Goal: Task Accomplishment & Management: Complete application form

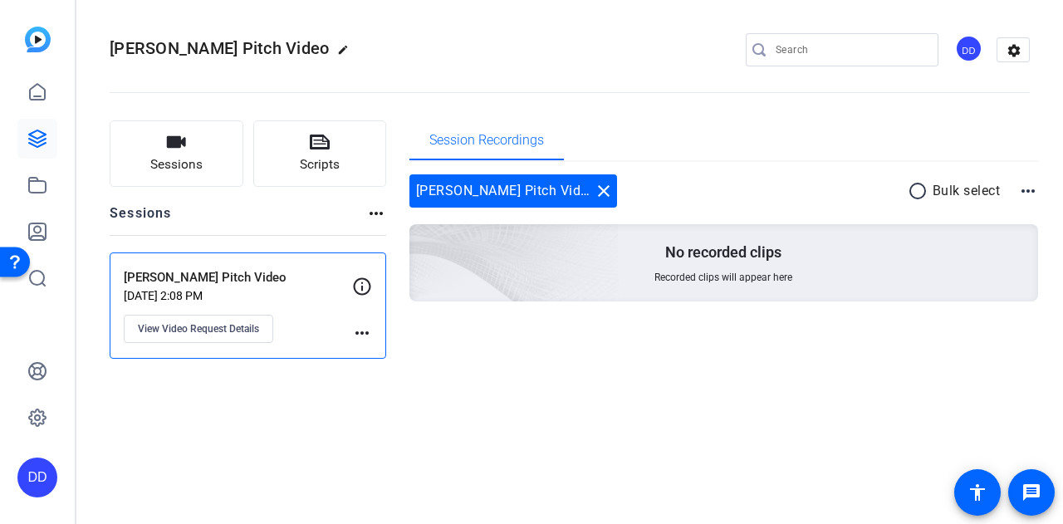
click at [163, 278] on p "[PERSON_NAME] Pitch Video" at bounding box center [238, 277] width 228 height 19
click at [42, 137] on icon at bounding box center [37, 138] width 17 height 17
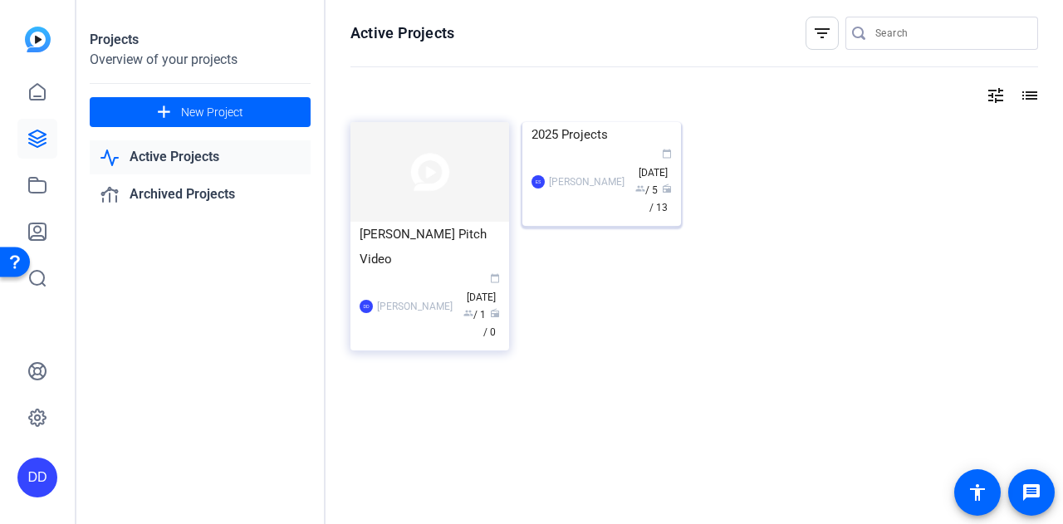
click at [576, 122] on img at bounding box center [602, 122] width 159 height 0
click at [474, 308] on span "group" at bounding box center [469, 313] width 10 height 10
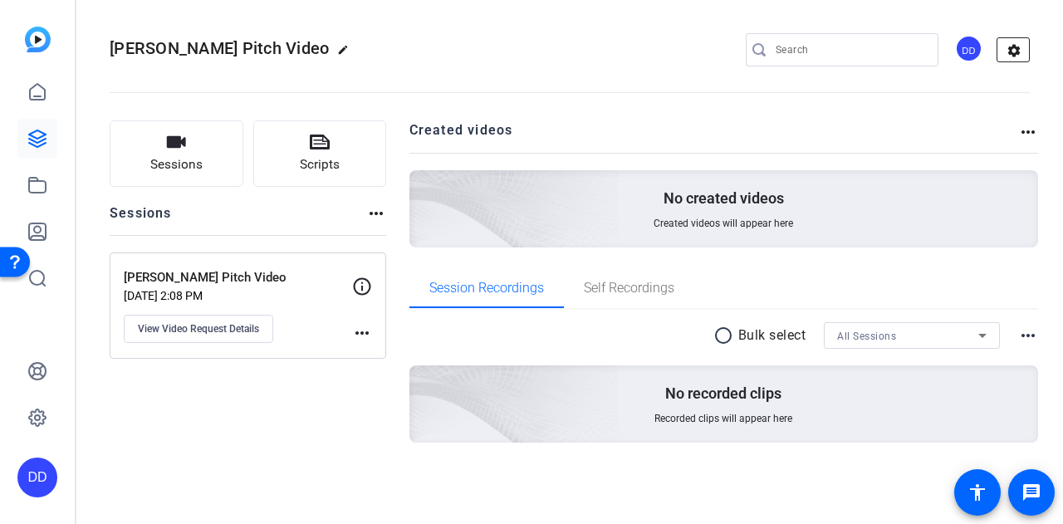
click at [1023, 46] on mat-icon "settings" at bounding box center [1014, 50] width 33 height 25
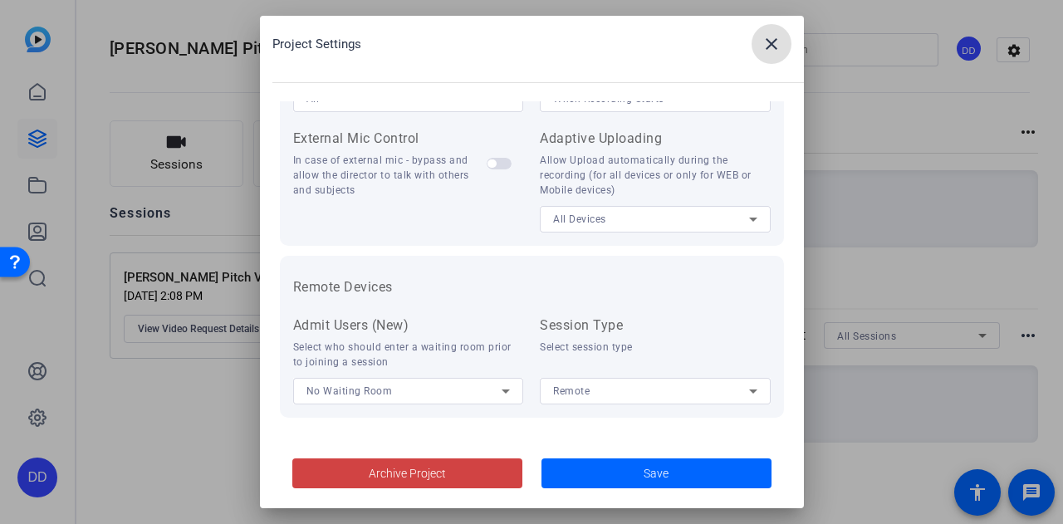
scroll to position [417, 0]
click at [606, 385] on div "Remote" at bounding box center [651, 389] width 196 height 21
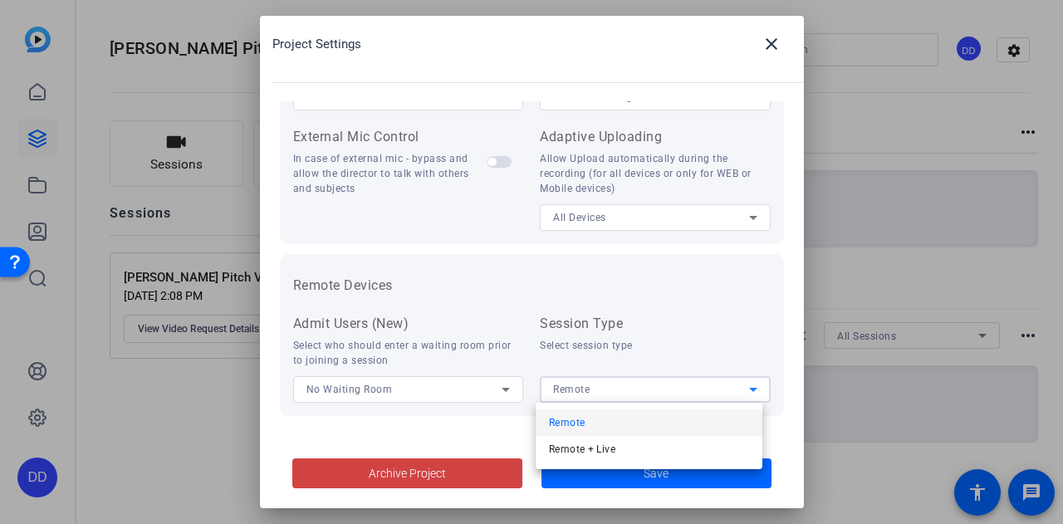
click at [606, 385] on div at bounding box center [531, 262] width 1063 height 524
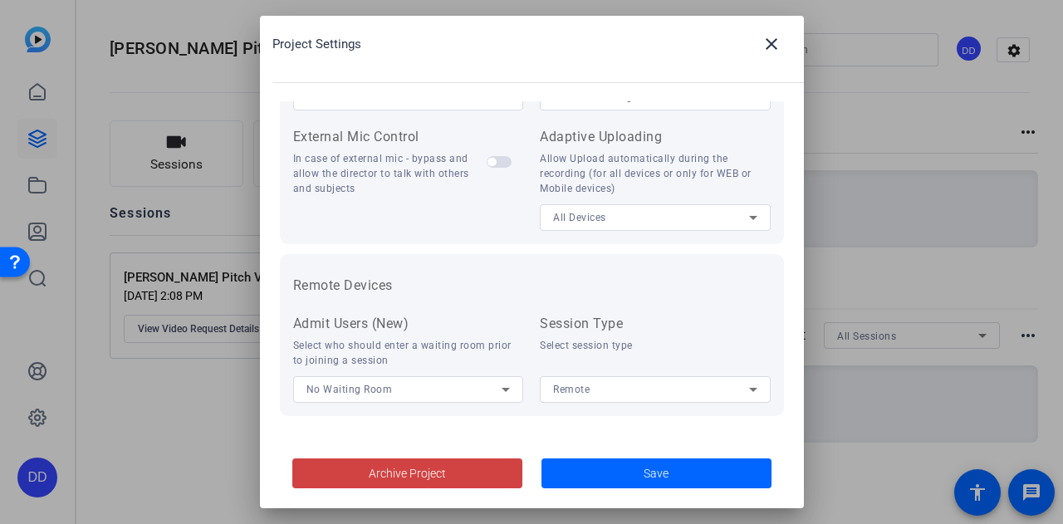
scroll to position [334, 0]
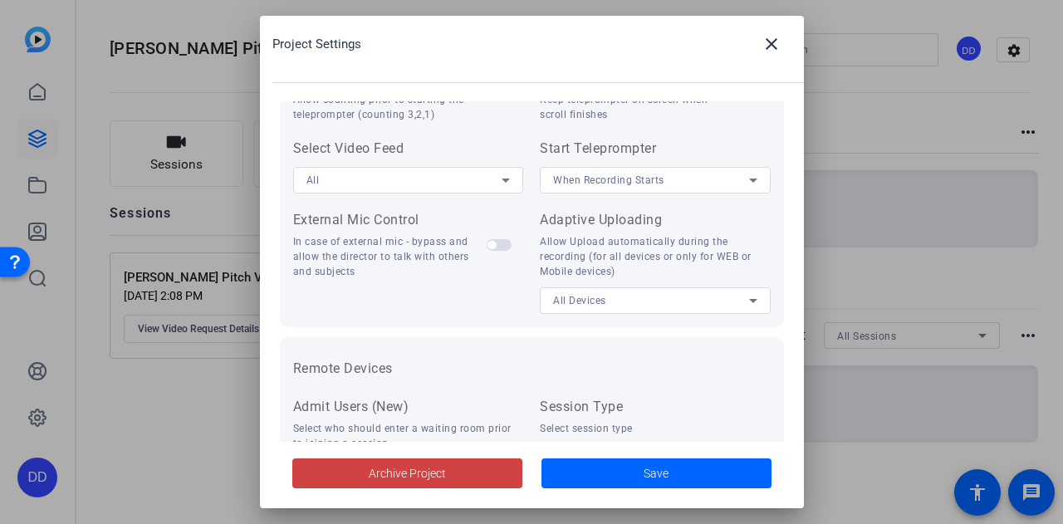
click at [646, 305] on div "All Devices" at bounding box center [651, 300] width 196 height 21
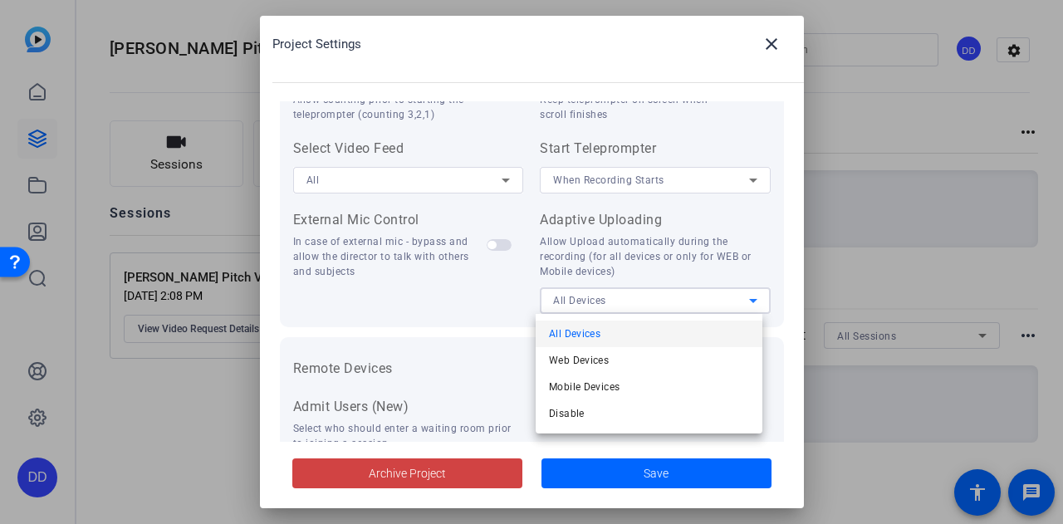
click at [646, 305] on div at bounding box center [531, 262] width 1063 height 524
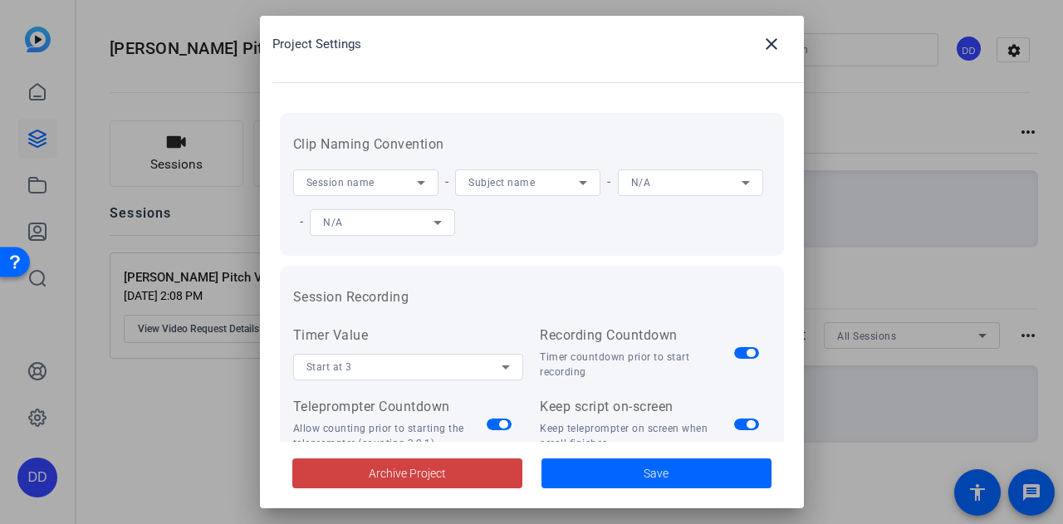
scroll to position [0, 0]
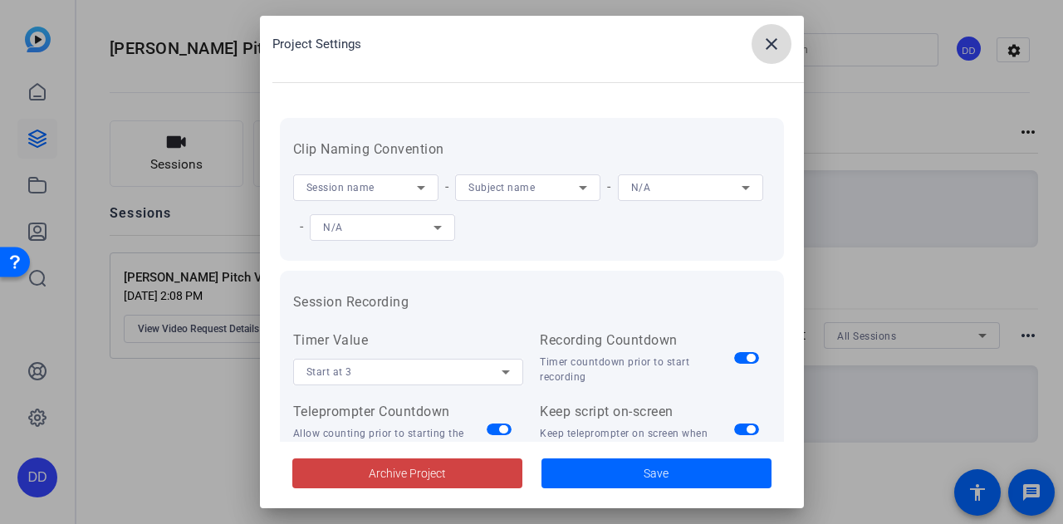
click at [777, 45] on mat-icon "close" at bounding box center [772, 44] width 20 height 20
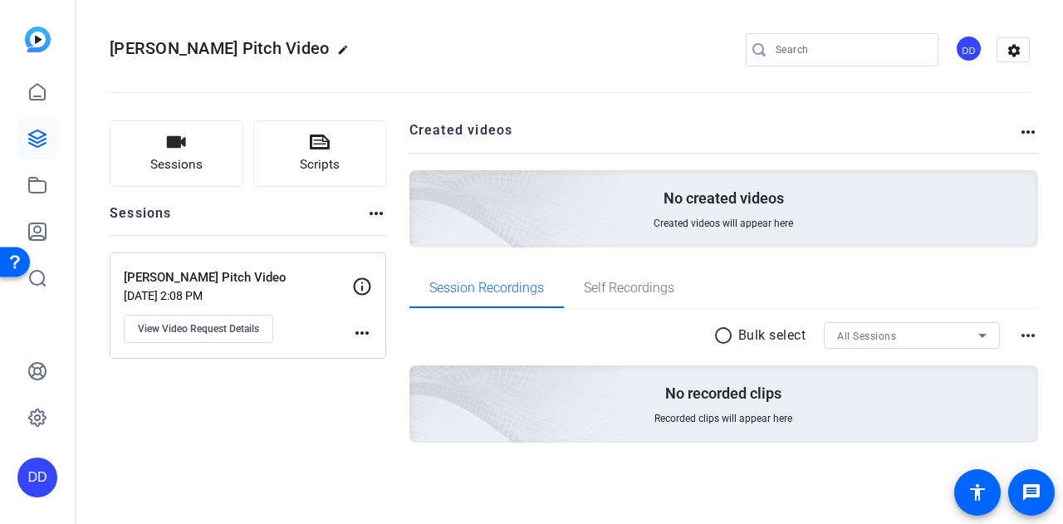
click at [373, 331] on div "[PERSON_NAME] Pitch Video [DATE] 2:08 PM View Video Request Details more_horiz" at bounding box center [248, 306] width 277 height 106
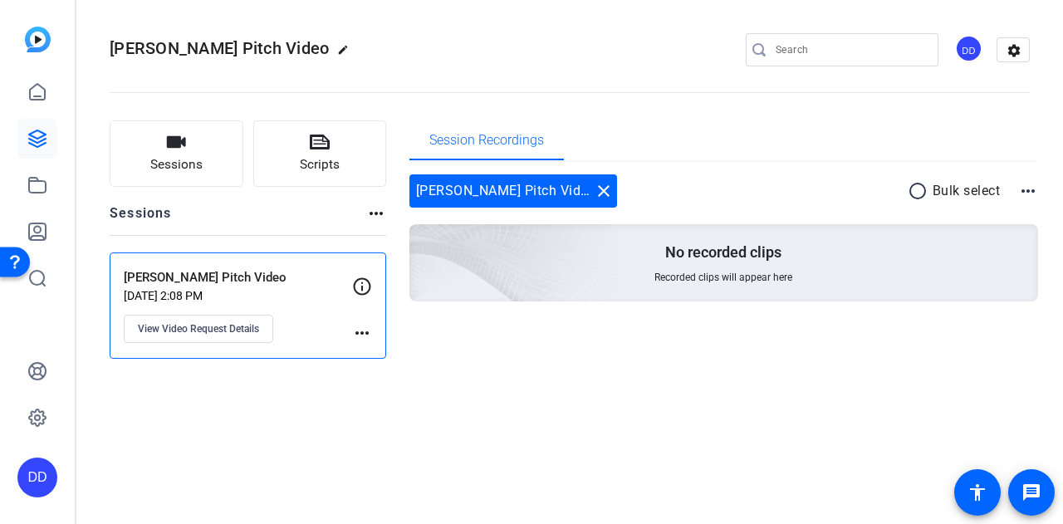
click at [1023, 192] on mat-icon "more_horiz" at bounding box center [1028, 191] width 20 height 20
click at [1010, 52] on div at bounding box center [531, 262] width 1063 height 524
click at [1020, 45] on mat-icon "settings" at bounding box center [1014, 50] width 33 height 25
click at [1013, 55] on body "Accessibility Screen-Reader Guide, Feedback, and Issue Reporting | New window D…" at bounding box center [531, 262] width 1063 height 524
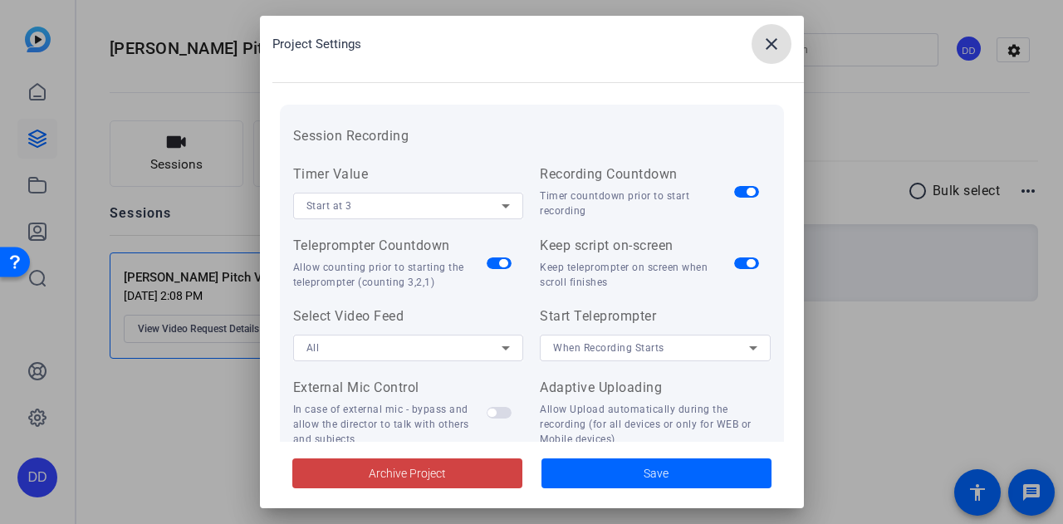
scroll to position [249, 0]
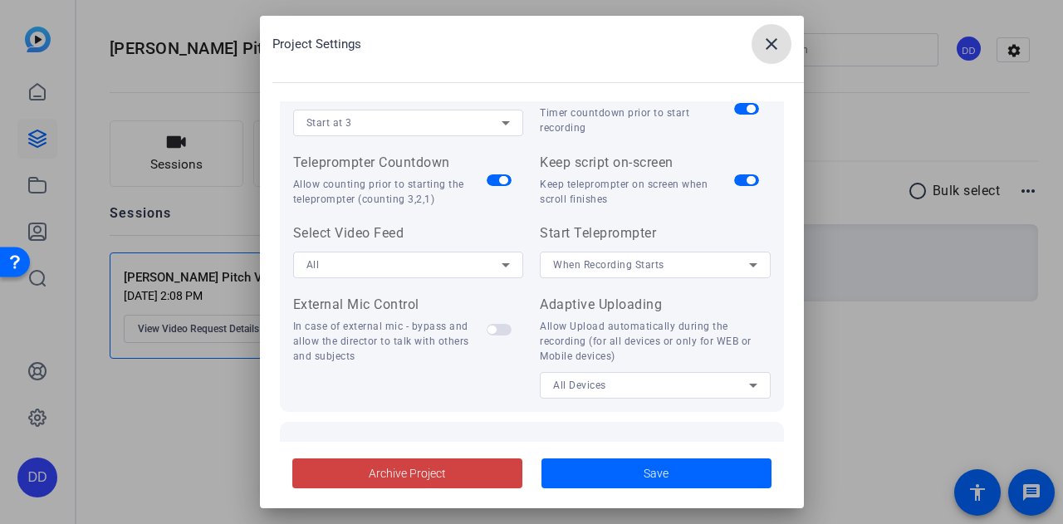
click at [459, 255] on div "All" at bounding box center [405, 264] width 196 height 21
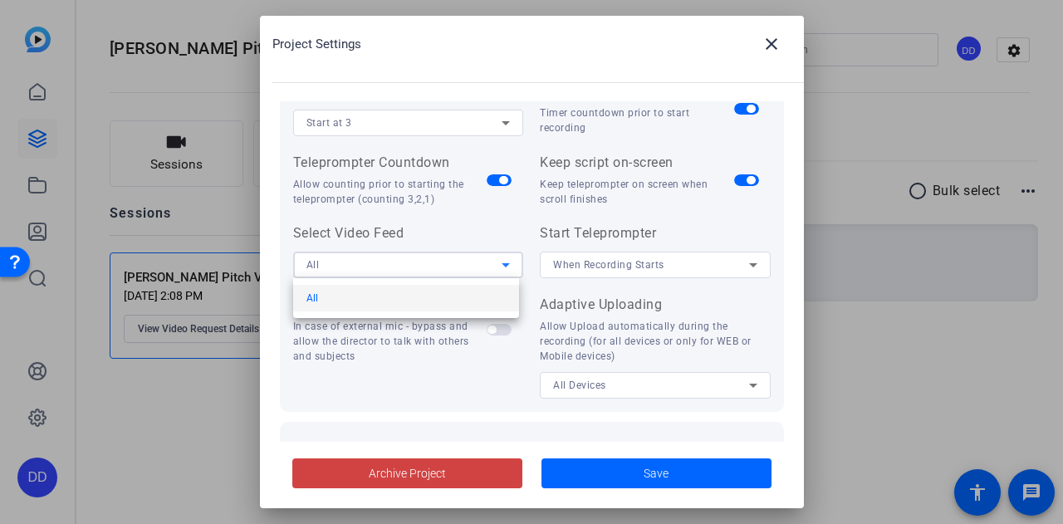
click at [457, 267] on div at bounding box center [531, 262] width 1063 height 524
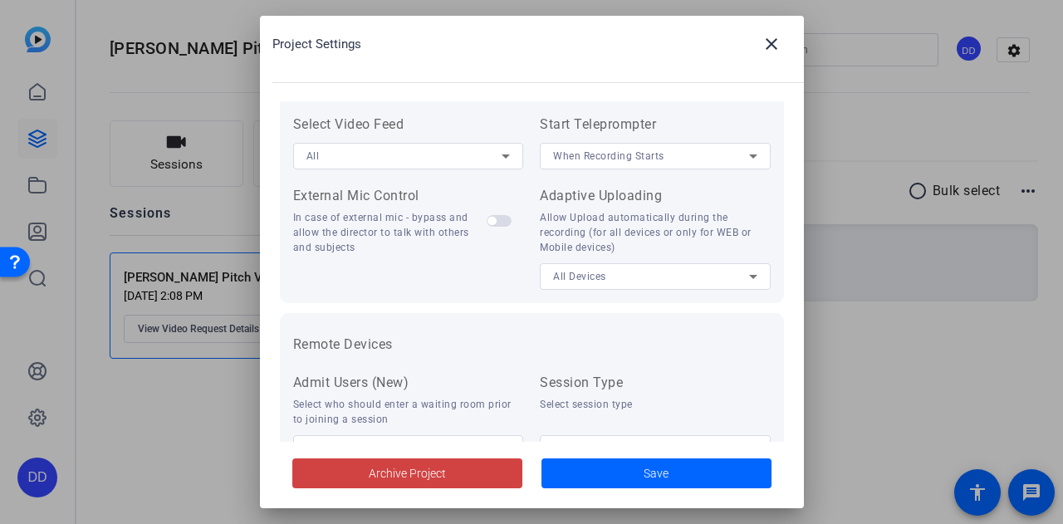
scroll to position [332, 0]
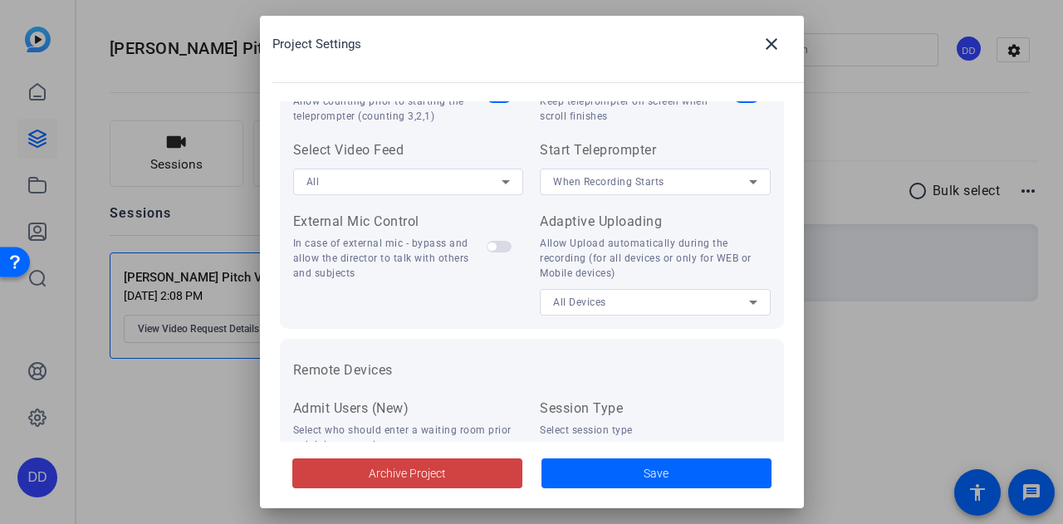
click at [621, 182] on span "When Recording Starts" at bounding box center [608, 182] width 111 height 12
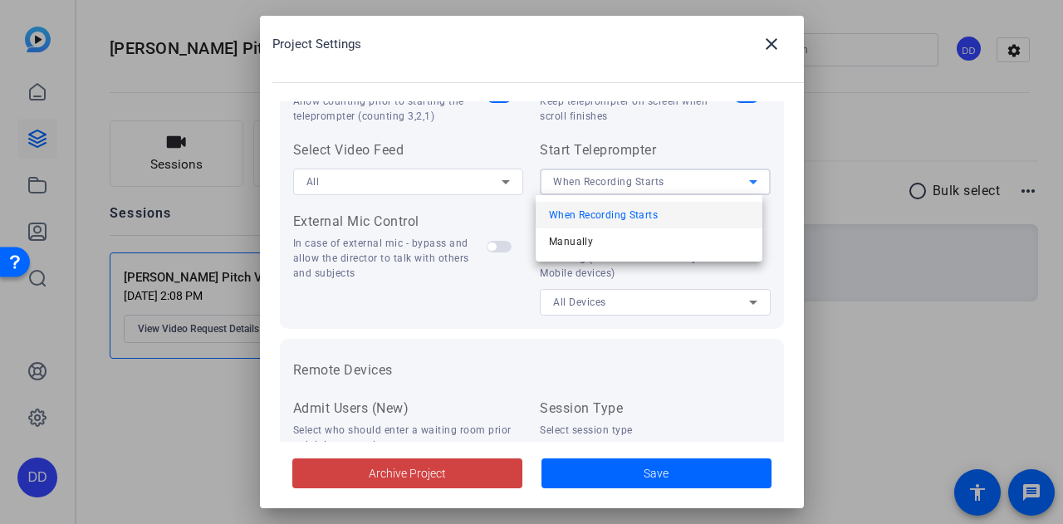
click at [621, 182] on div at bounding box center [531, 262] width 1063 height 524
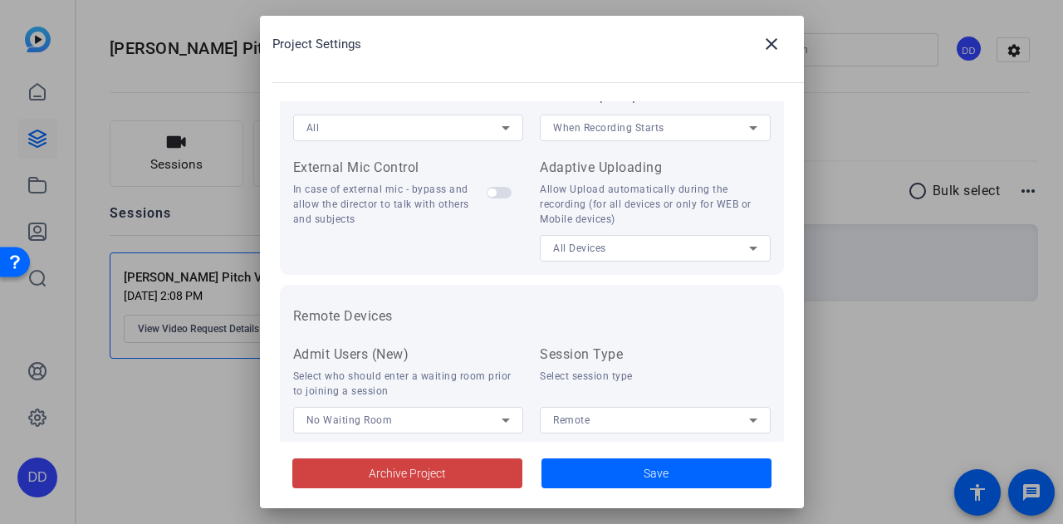
scroll to position [417, 0]
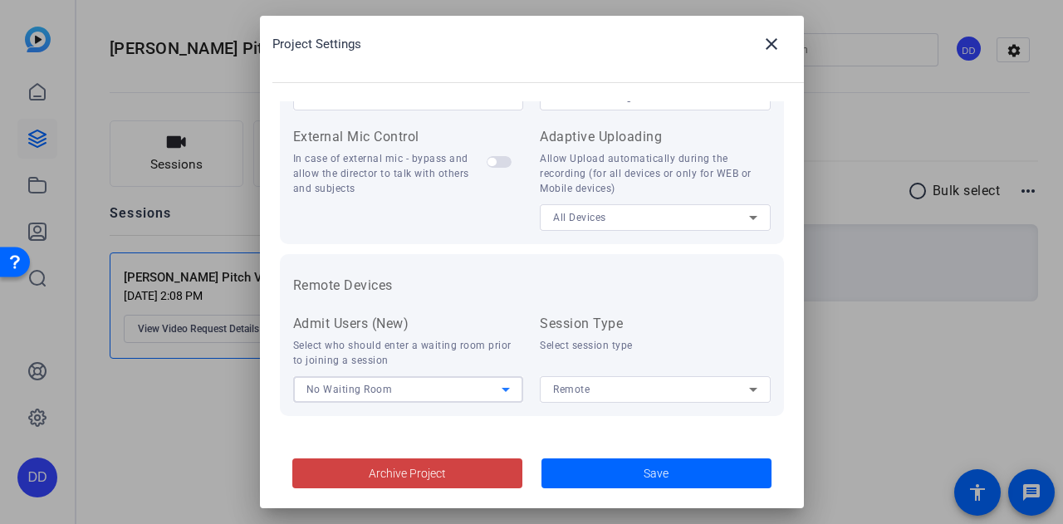
click at [419, 391] on div "No Waiting Room" at bounding box center [405, 389] width 196 height 21
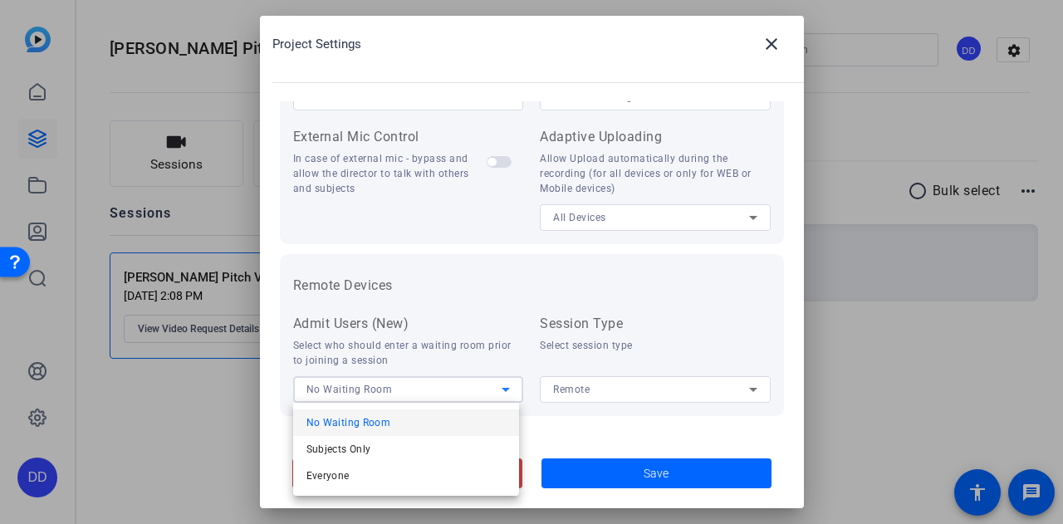
click at [419, 391] on div at bounding box center [531, 262] width 1063 height 524
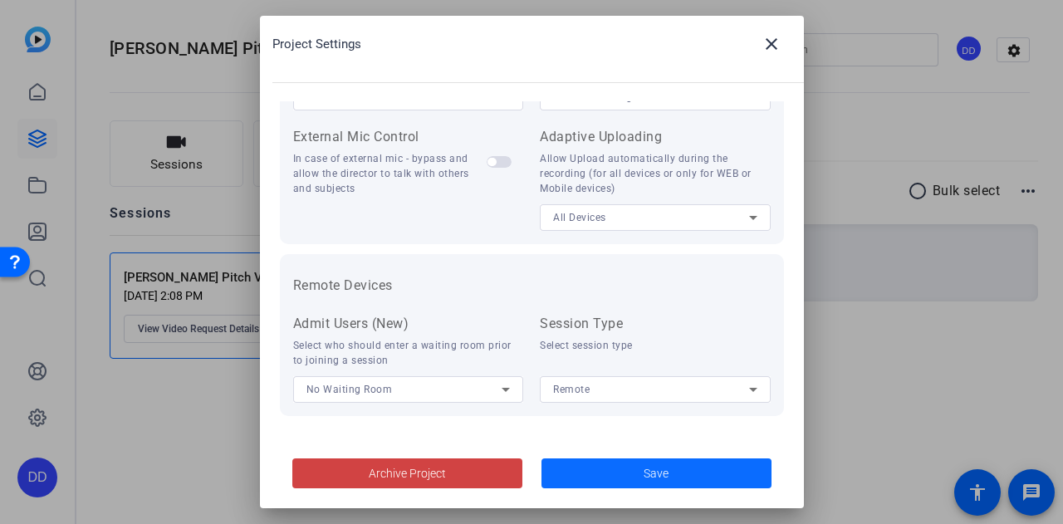
click at [657, 471] on span "Save" at bounding box center [656, 473] width 25 height 17
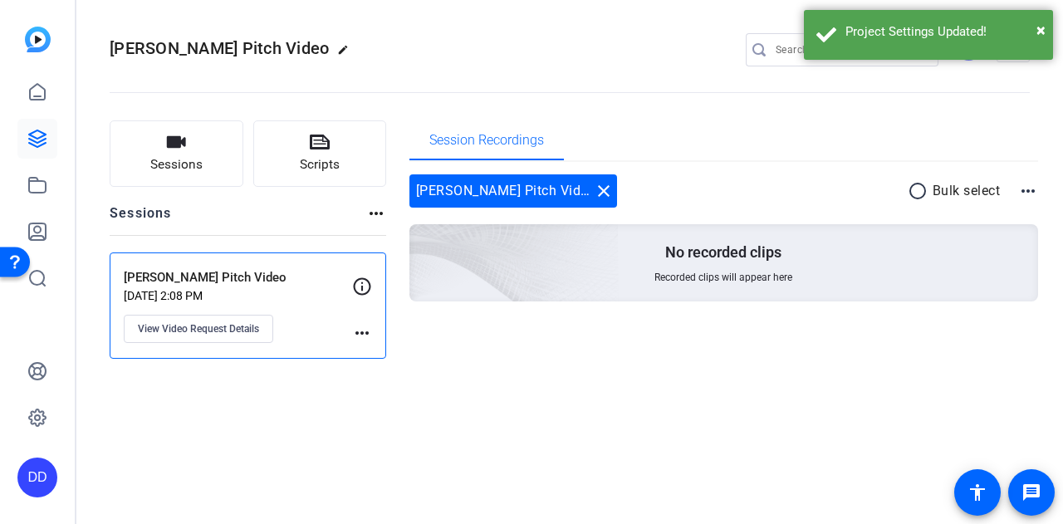
click at [357, 282] on icon at bounding box center [362, 287] width 20 height 20
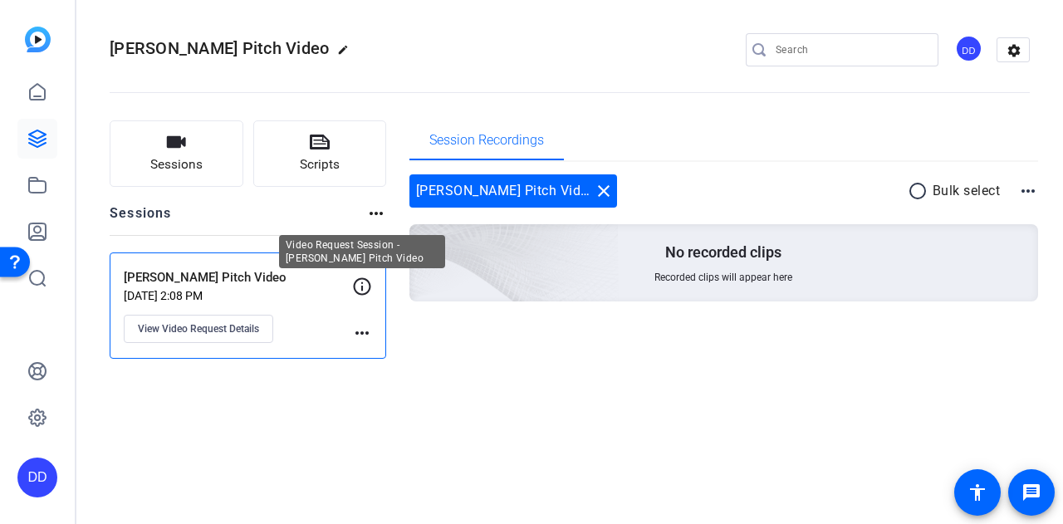
click at [367, 286] on icon at bounding box center [362, 287] width 20 height 20
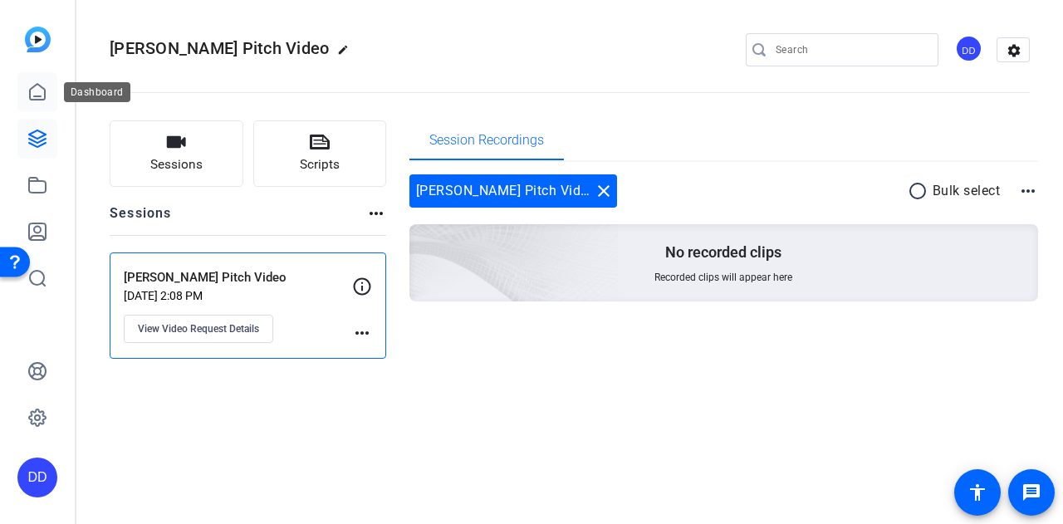
click at [28, 96] on icon at bounding box center [37, 92] width 20 height 20
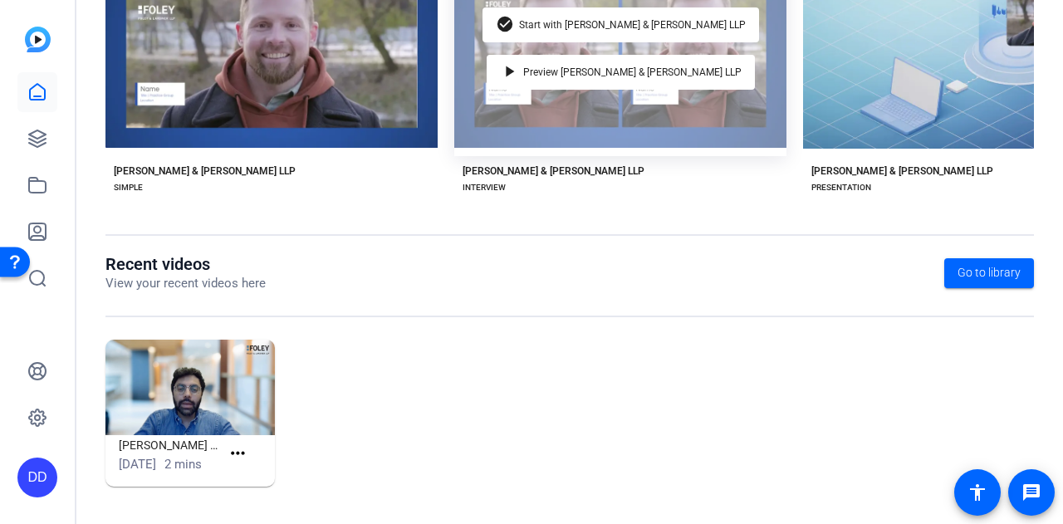
scroll to position [416, 0]
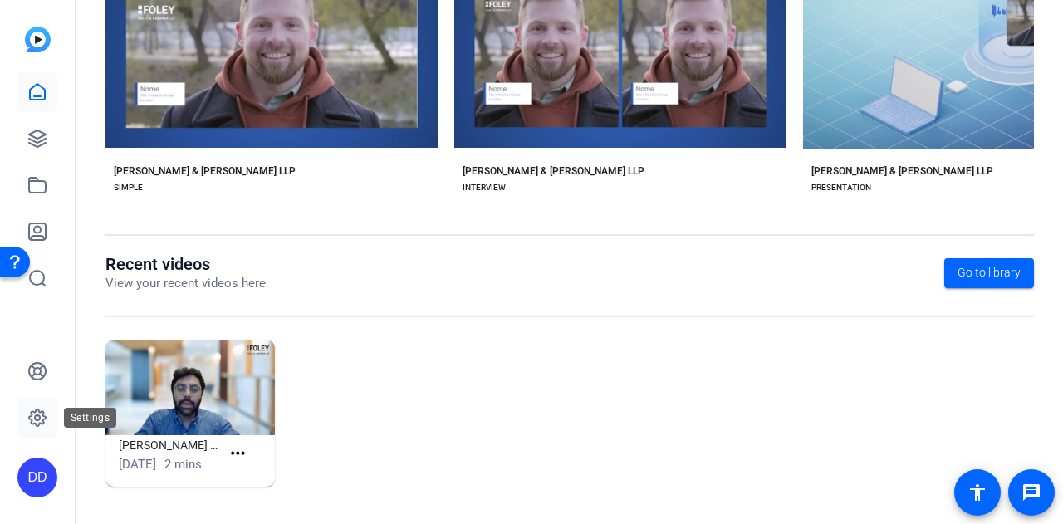
click at [37, 419] on icon at bounding box center [37, 418] width 20 height 20
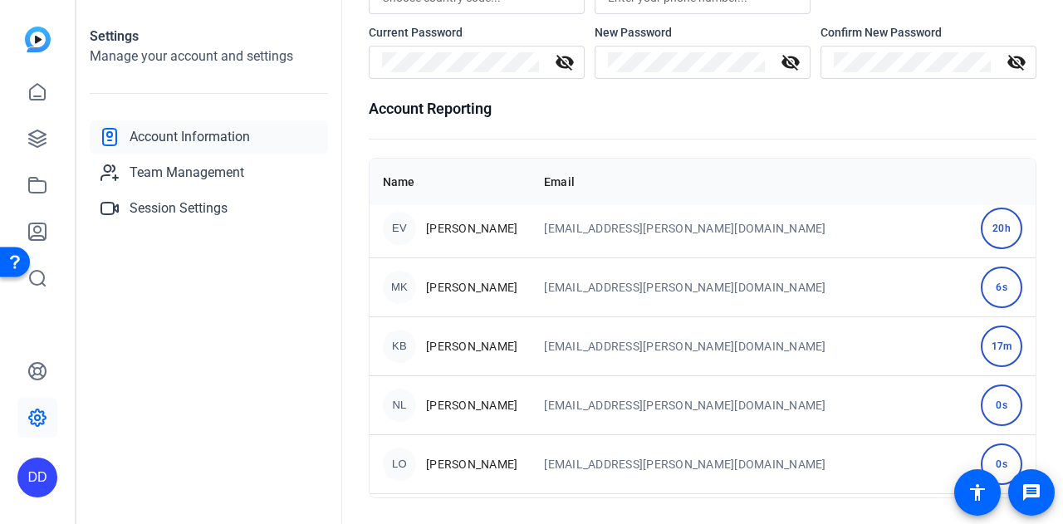
scroll to position [0, 0]
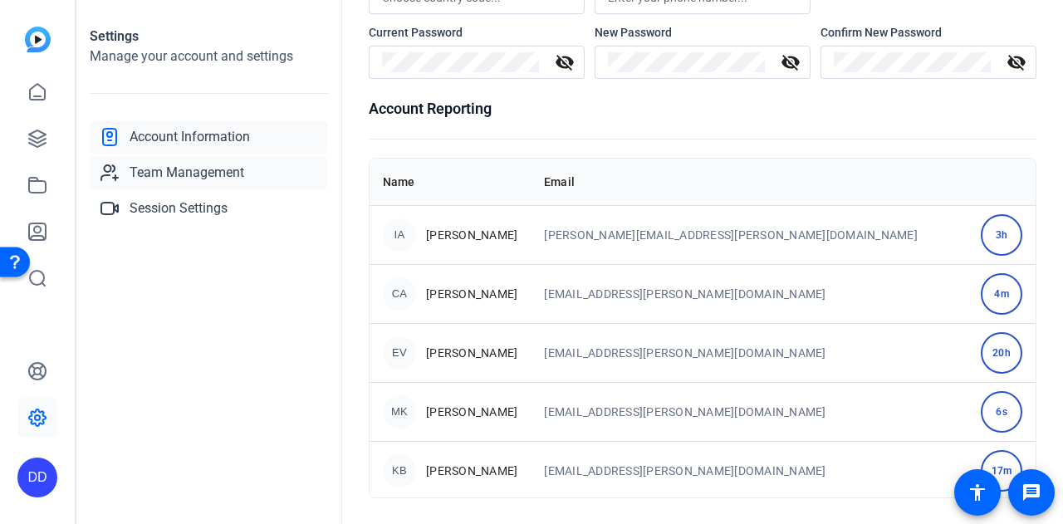
click at [158, 169] on span "Team Management" at bounding box center [187, 173] width 115 height 20
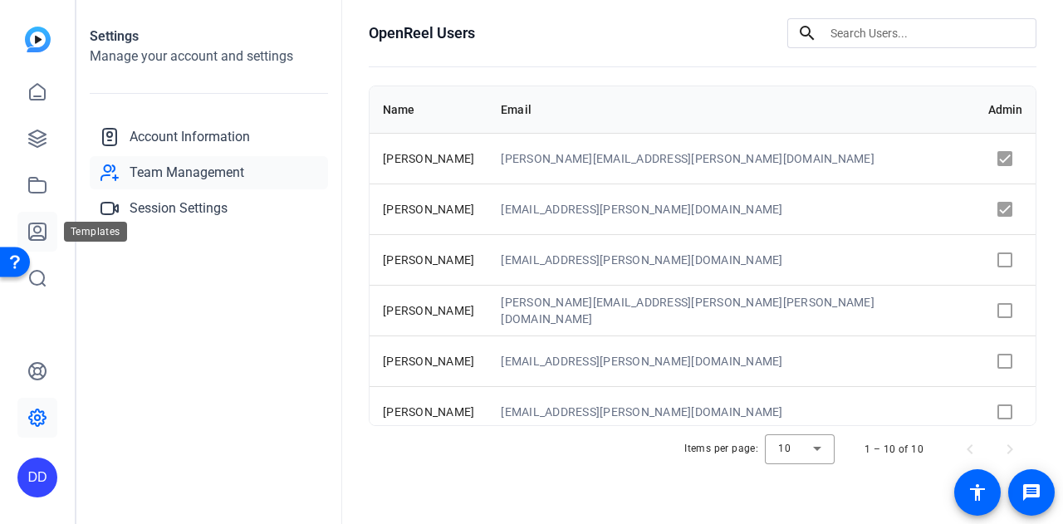
click at [38, 228] on icon at bounding box center [37, 232] width 20 height 20
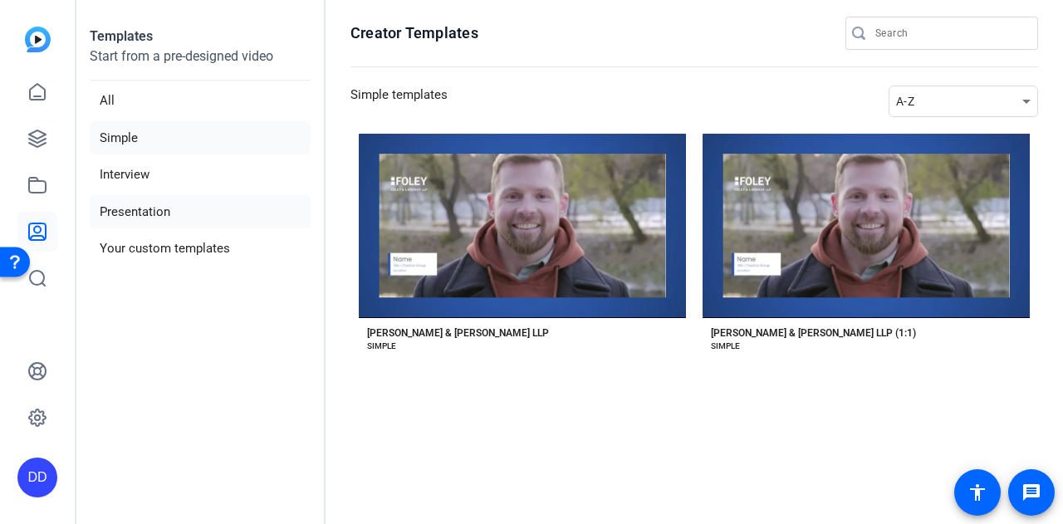
click at [121, 205] on li "Presentation" at bounding box center [200, 212] width 221 height 34
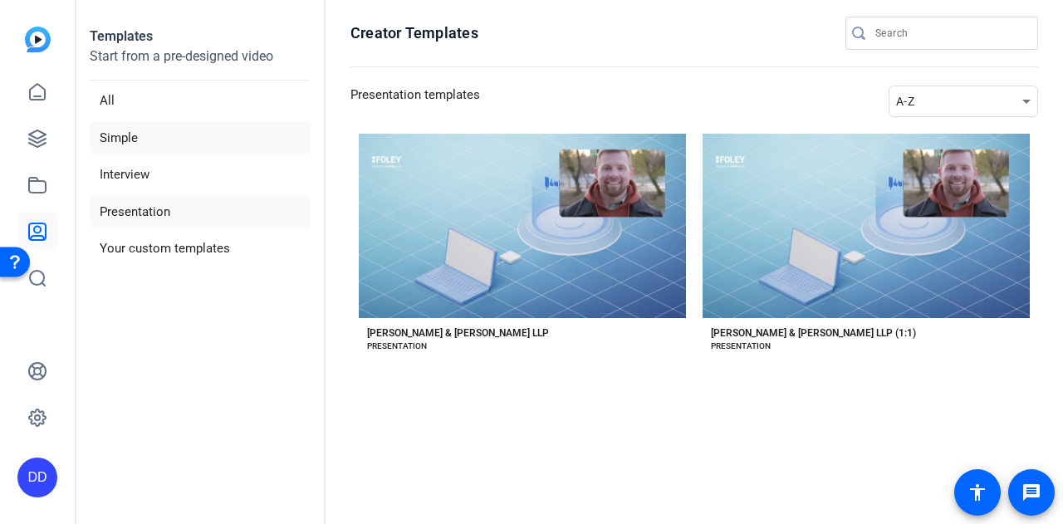
click at [153, 135] on li "Simple" at bounding box center [200, 138] width 221 height 34
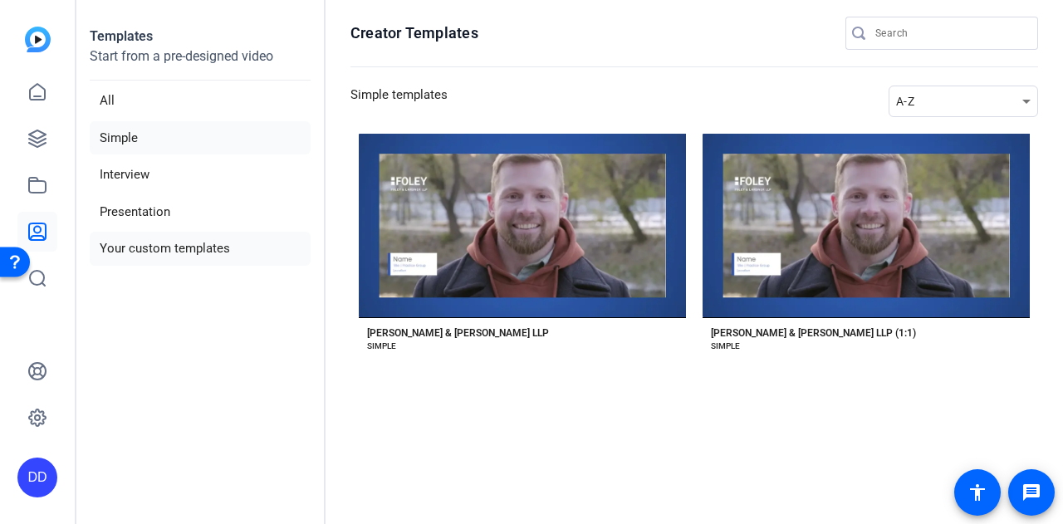
click at [167, 244] on li "Your custom templates" at bounding box center [200, 249] width 221 height 34
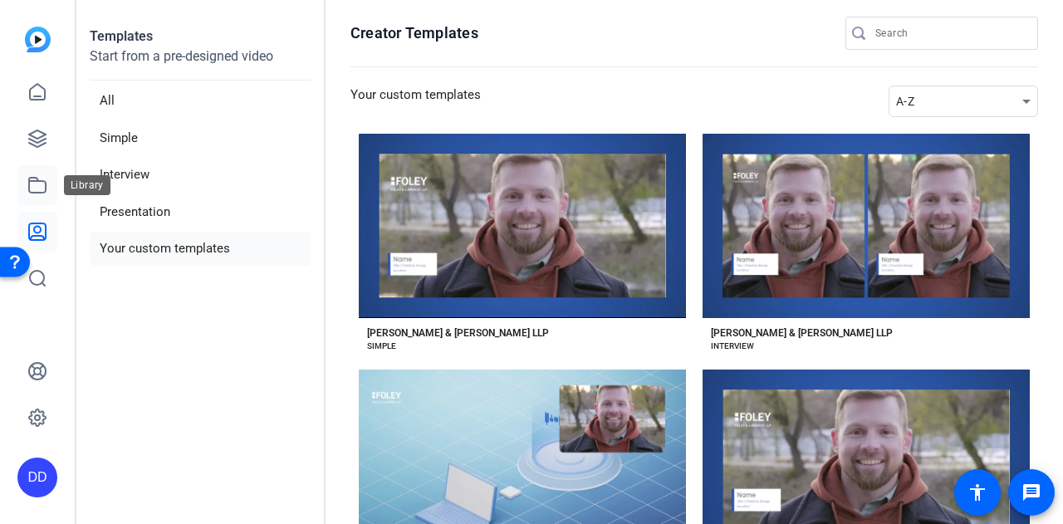
click at [35, 195] on link at bounding box center [37, 185] width 40 height 40
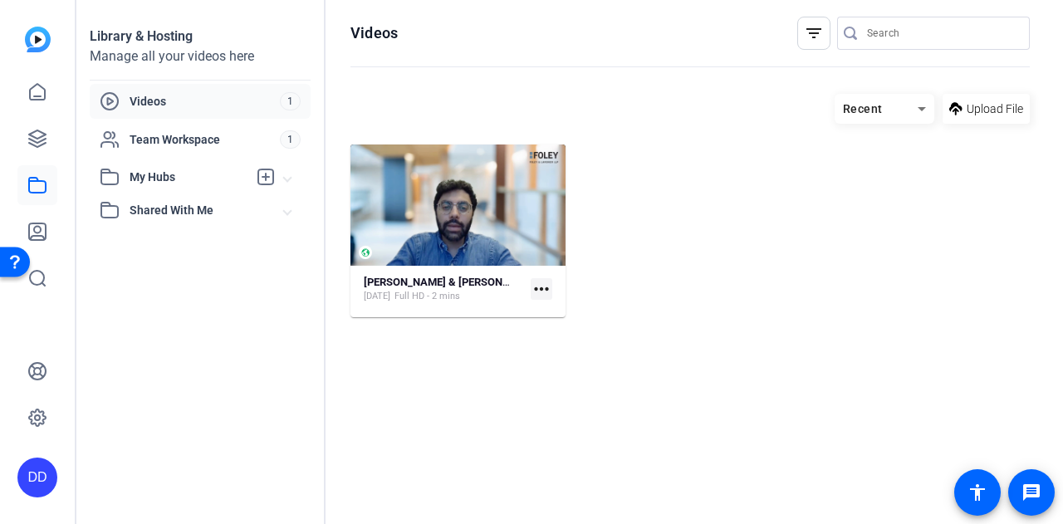
click at [155, 98] on span "Videos" at bounding box center [205, 101] width 150 height 17
click at [173, 180] on span "My Hubs" at bounding box center [189, 177] width 118 height 17
click at [173, 144] on span "Team Workspace" at bounding box center [205, 139] width 150 height 17
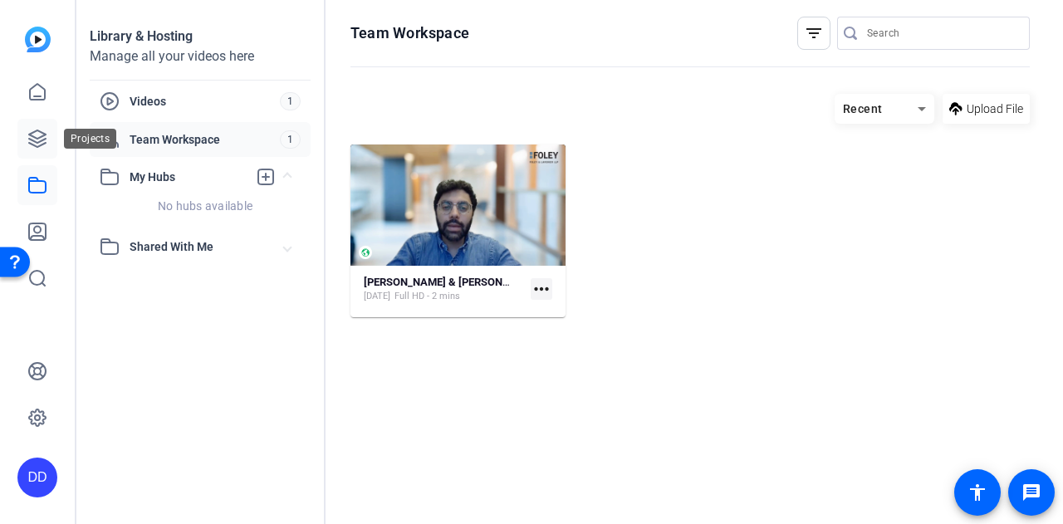
click at [45, 142] on icon at bounding box center [37, 138] width 17 height 17
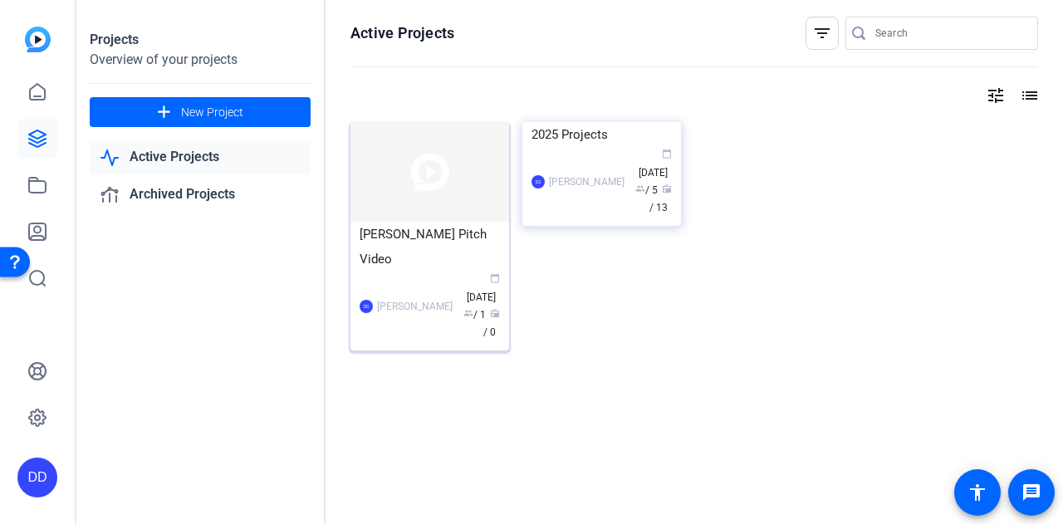
click at [389, 305] on div "[PERSON_NAME]" at bounding box center [415, 306] width 76 height 17
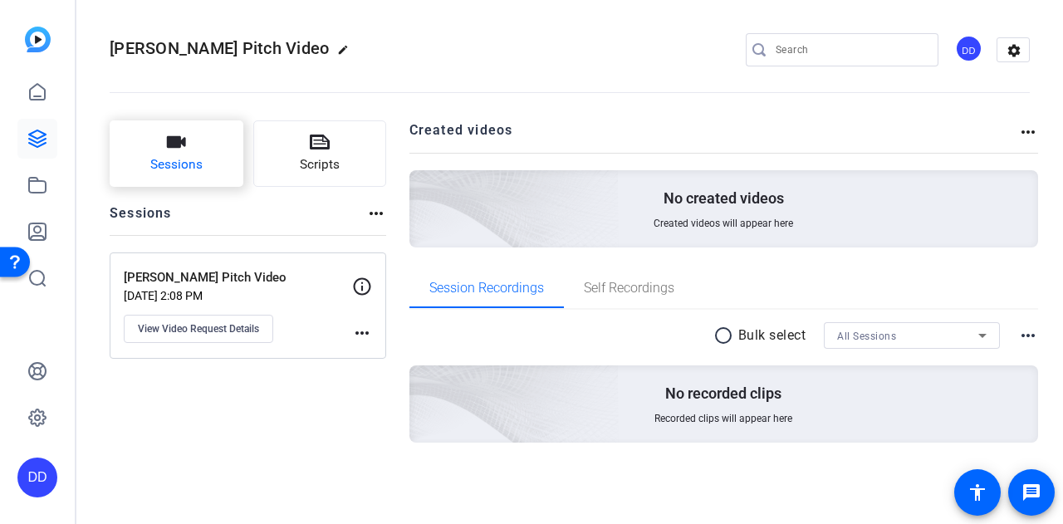
click at [205, 162] on button "Sessions" at bounding box center [177, 153] width 134 height 66
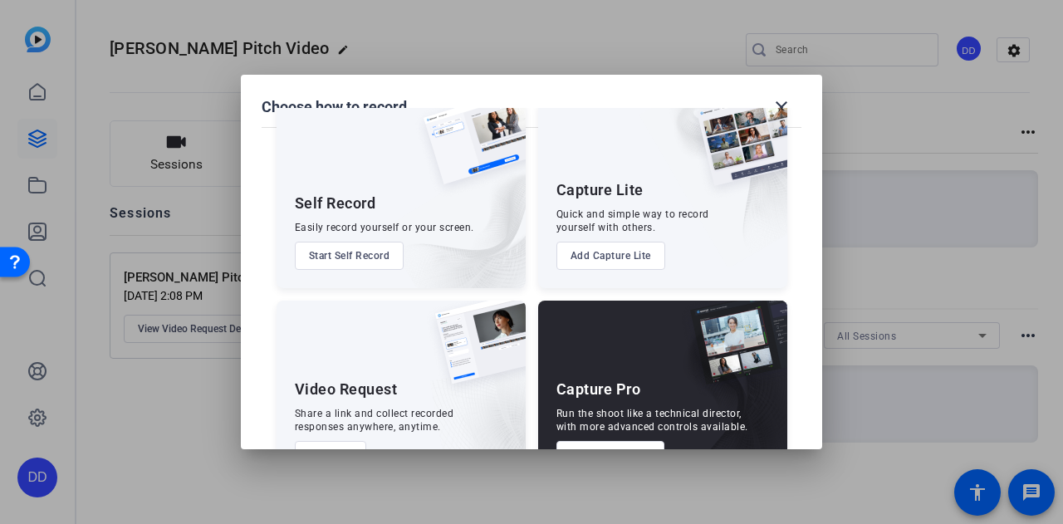
scroll to position [95, 0]
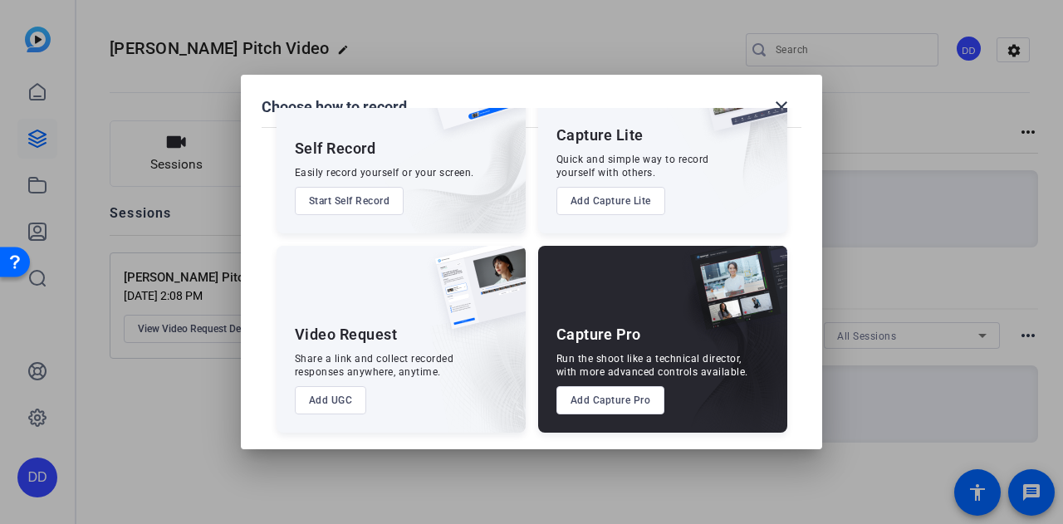
click at [632, 396] on button "Add Capture Pro" at bounding box center [611, 400] width 109 height 28
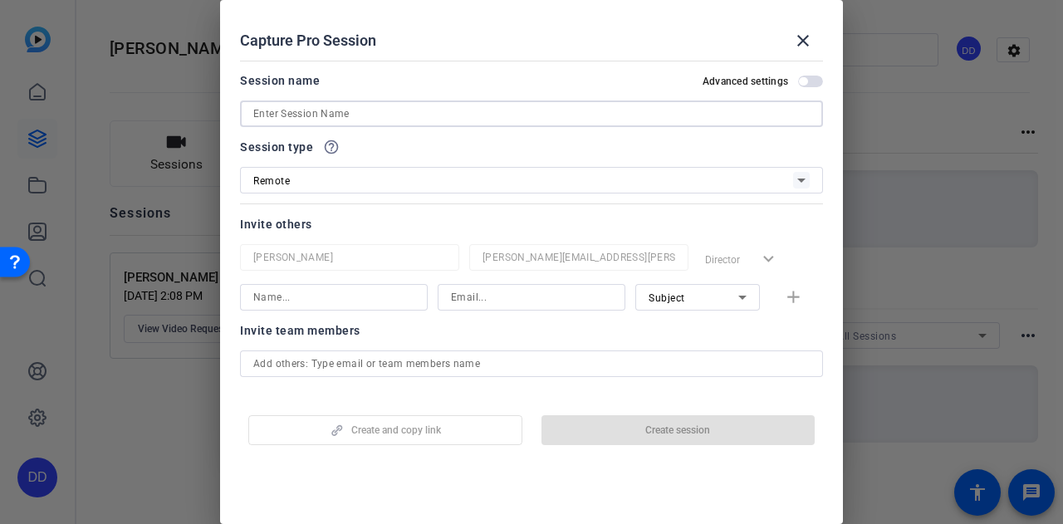
click at [350, 113] on input at bounding box center [531, 114] width 557 height 20
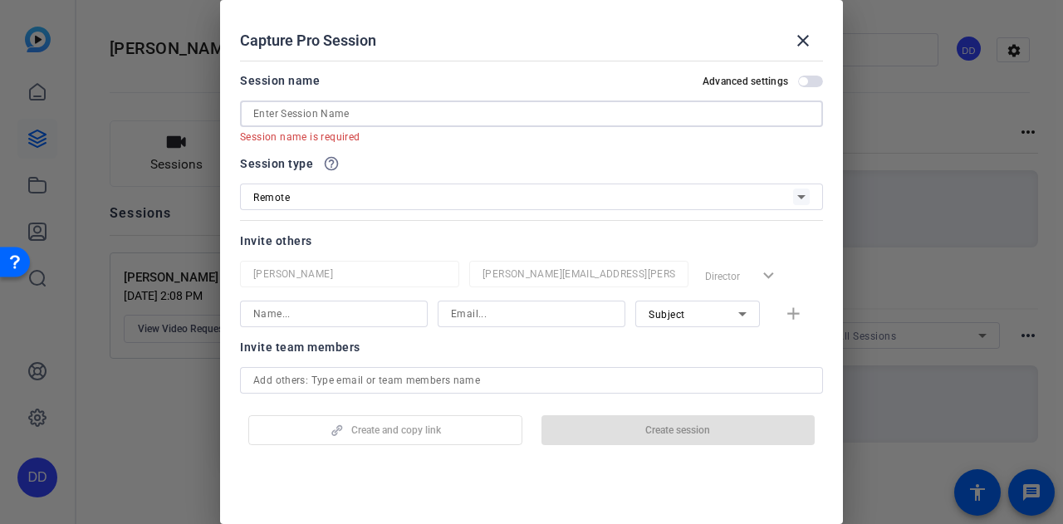
click at [375, 115] on input at bounding box center [531, 114] width 557 height 20
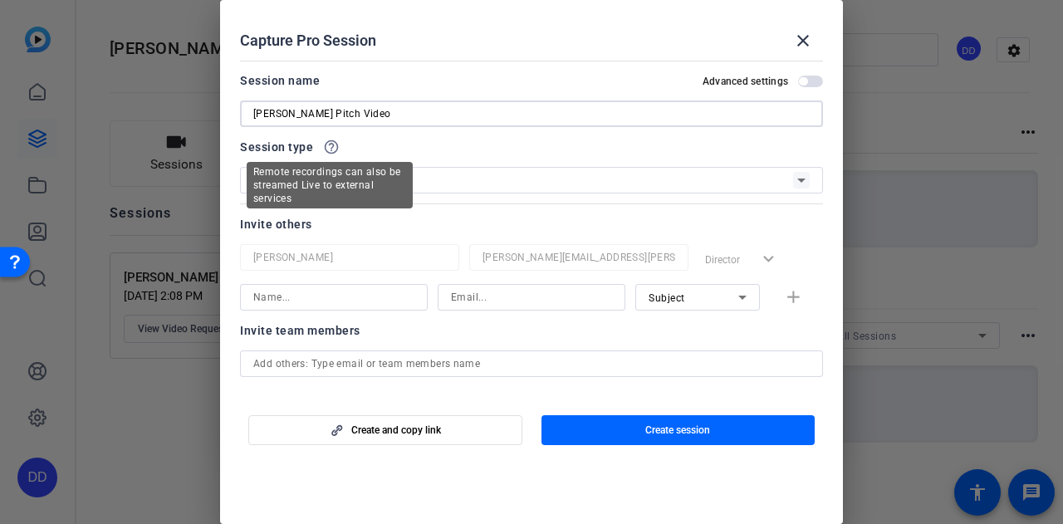
type input "[PERSON_NAME] Pitch Video"
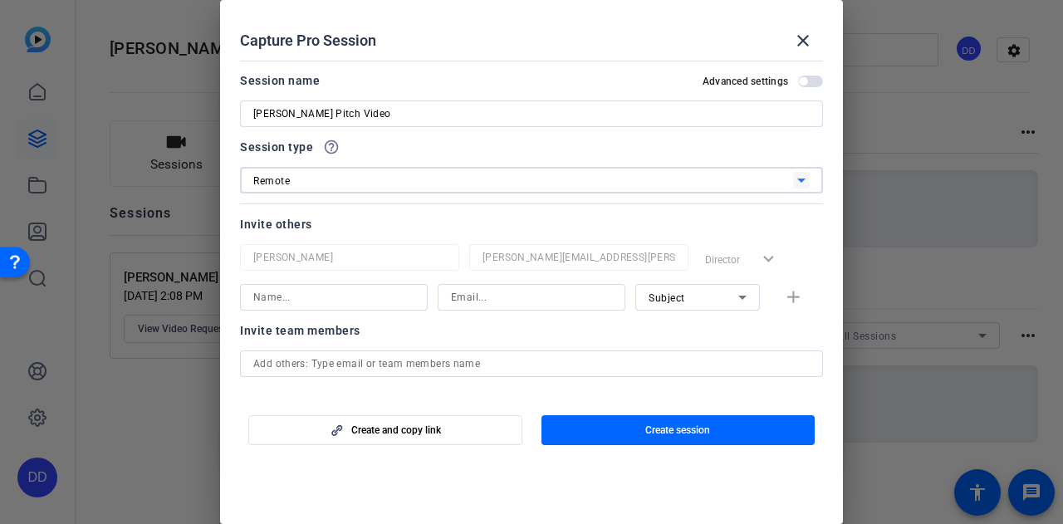
click at [575, 188] on div "Remote" at bounding box center [523, 180] width 540 height 21
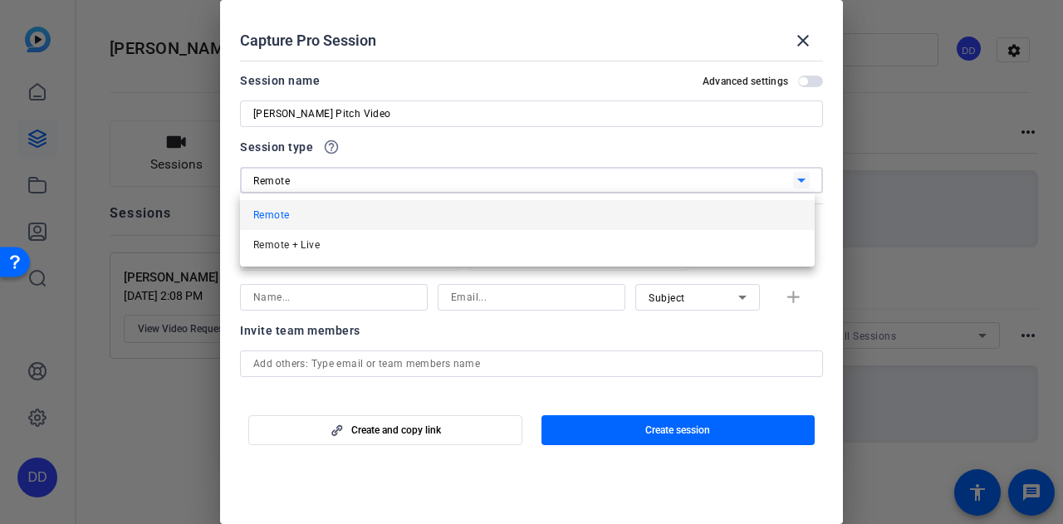
click at [575, 188] on div at bounding box center [531, 262] width 1063 height 524
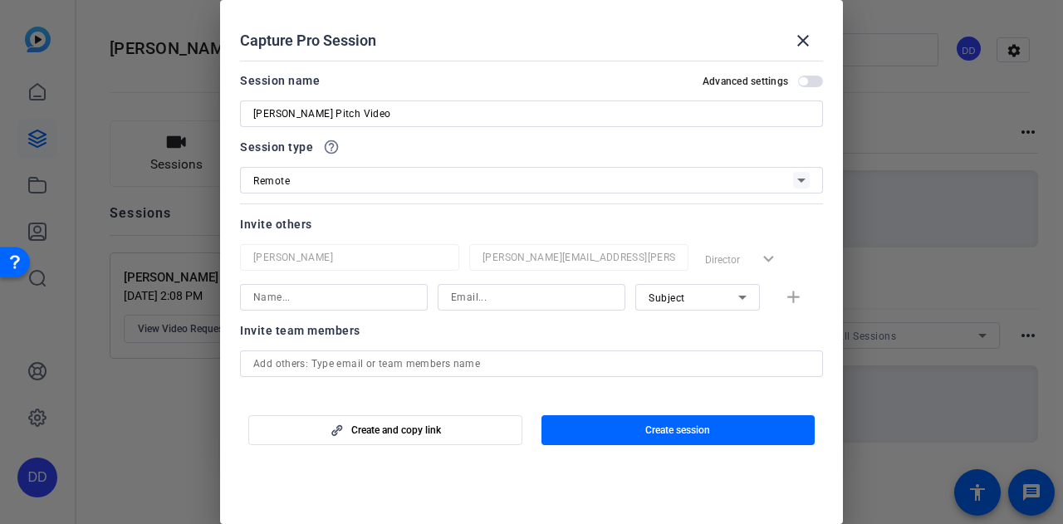
click at [803, 80] on span "button" at bounding box center [810, 82] width 25 height 12
click at [811, 81] on span "button" at bounding box center [815, 81] width 8 height 8
click at [804, 81] on span "button" at bounding box center [810, 82] width 25 height 12
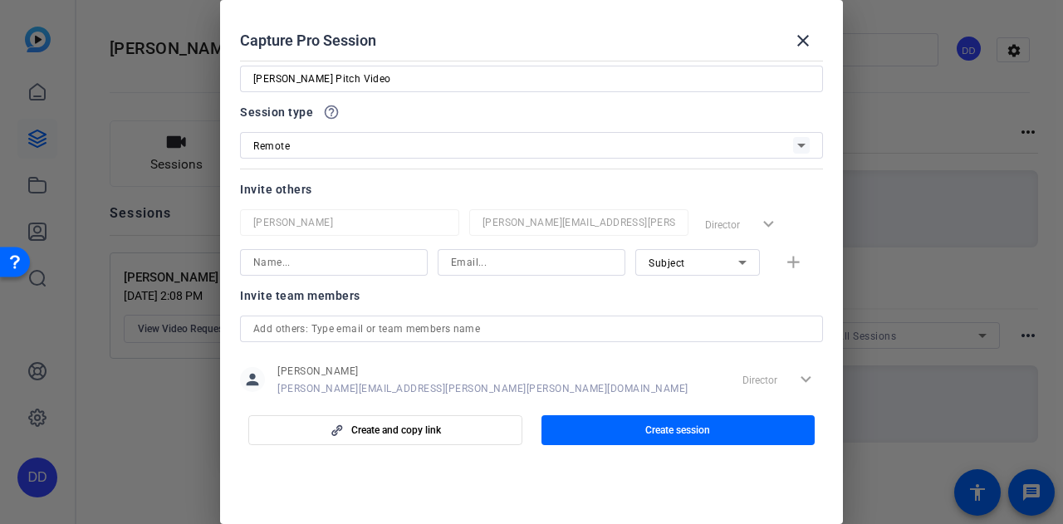
scroll to position [42, 0]
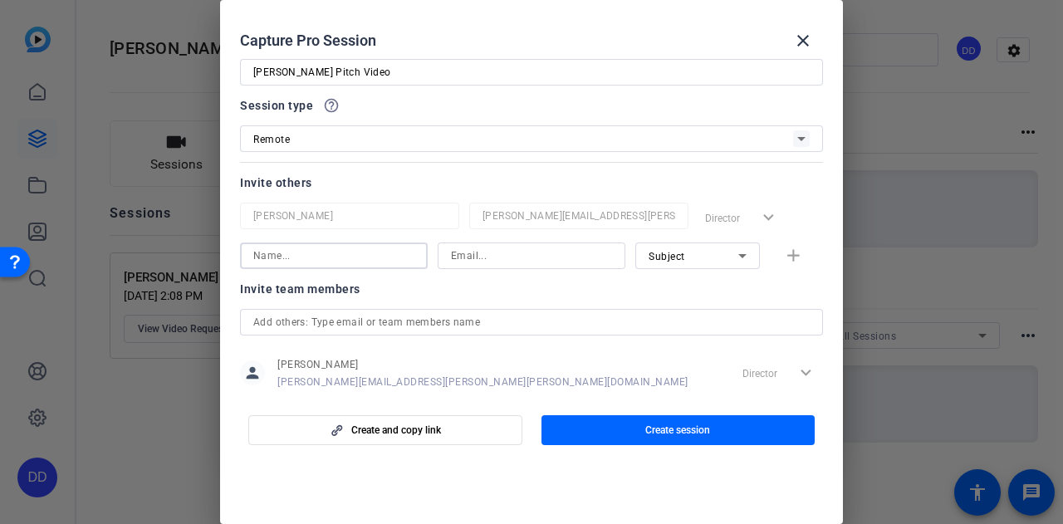
click at [293, 261] on input at bounding box center [333, 256] width 161 height 20
type input "[PERSON_NAME]"
type input "[EMAIL_ADDRESS][PERSON_NAME][DOMAIN_NAME]"
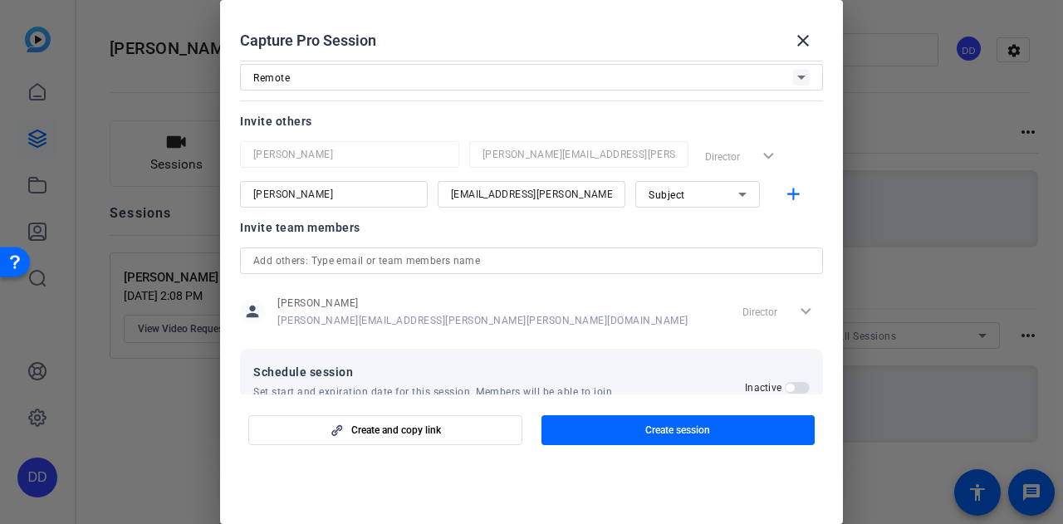
scroll to position [151, 0]
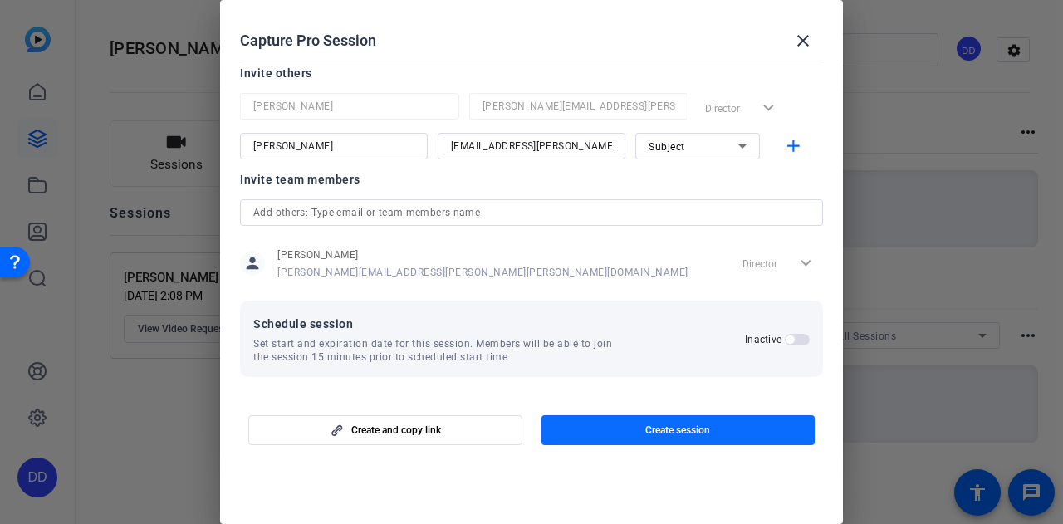
click at [681, 427] on span "Create session" at bounding box center [677, 430] width 65 height 13
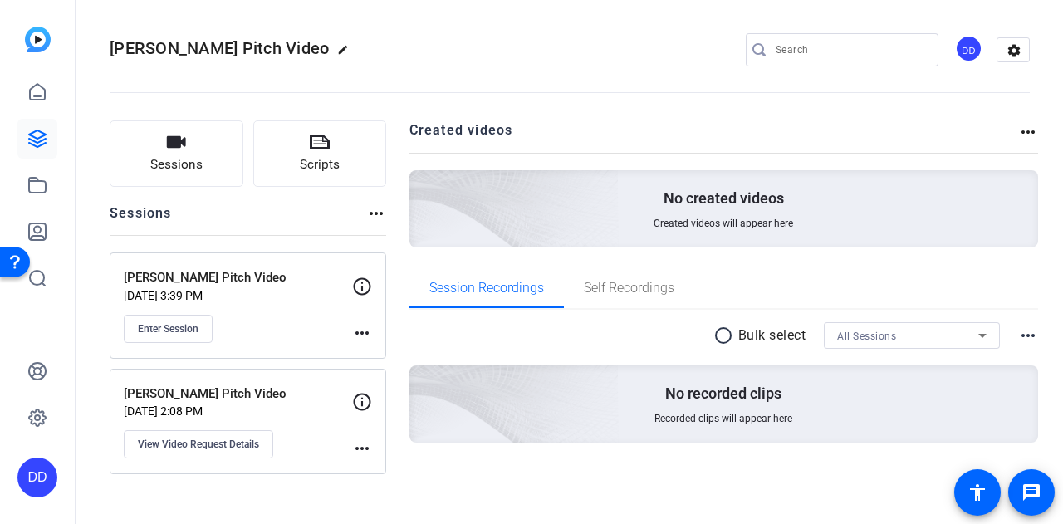
click at [362, 447] on mat-icon "more_horiz" at bounding box center [362, 449] width 20 height 20
click at [362, 395] on div at bounding box center [531, 262] width 1063 height 524
click at [361, 446] on mat-icon "more_horiz" at bounding box center [362, 449] width 20 height 20
click at [380, 482] on div "Archive Session" at bounding box center [403, 470] width 102 height 29
click at [370, 327] on mat-icon "more_horiz" at bounding box center [362, 333] width 20 height 20
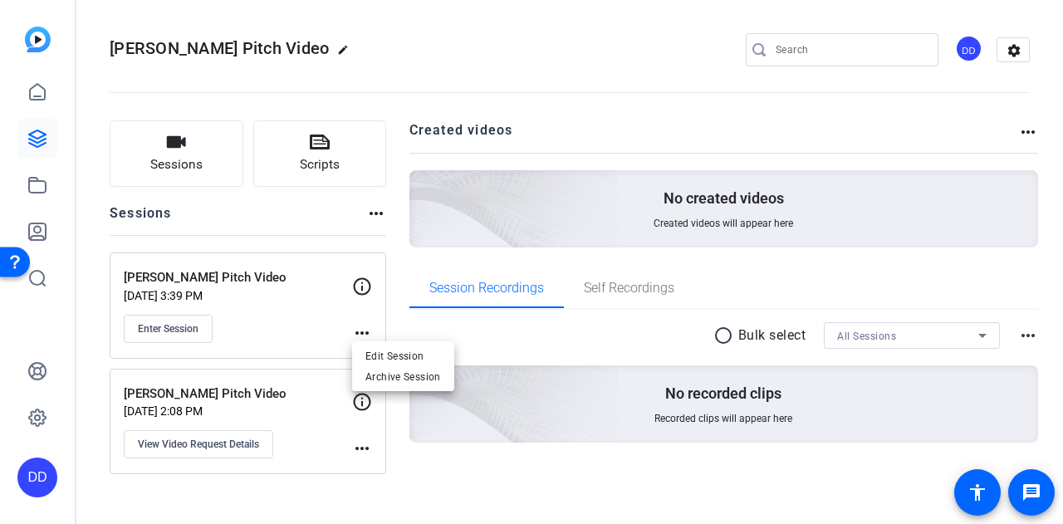
click at [272, 310] on div at bounding box center [531, 262] width 1063 height 524
click at [185, 277] on p "[PERSON_NAME] Pitch Video" at bounding box center [238, 277] width 228 height 19
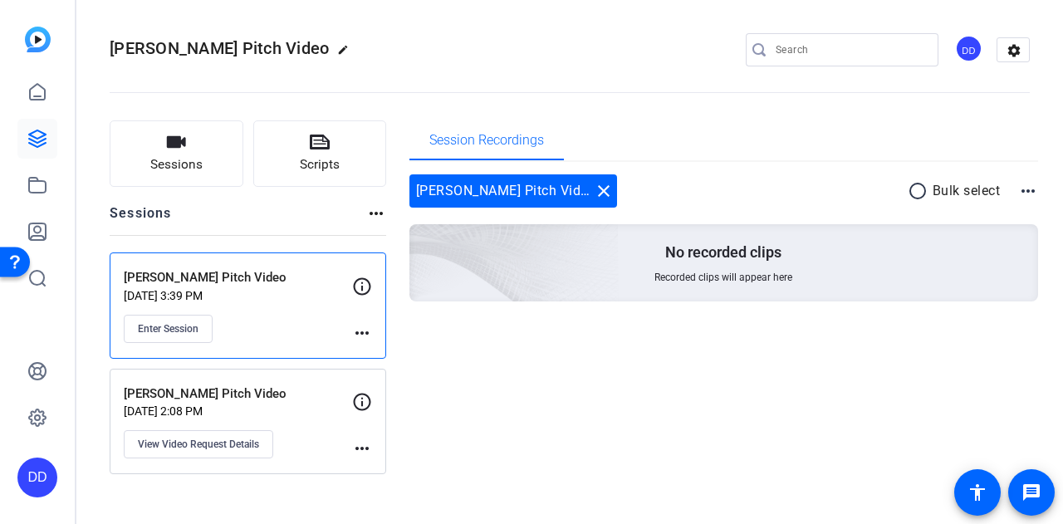
click at [371, 327] on mat-icon "more_horiz" at bounding box center [362, 333] width 20 height 20
click at [366, 288] on div at bounding box center [531, 262] width 1063 height 524
click at [150, 281] on p "[PERSON_NAME] Pitch Video" at bounding box center [238, 277] width 228 height 19
click at [176, 331] on span "Enter Session" at bounding box center [168, 328] width 61 height 13
click at [304, 407] on p "[DATE] 2:08 PM" at bounding box center [238, 411] width 228 height 13
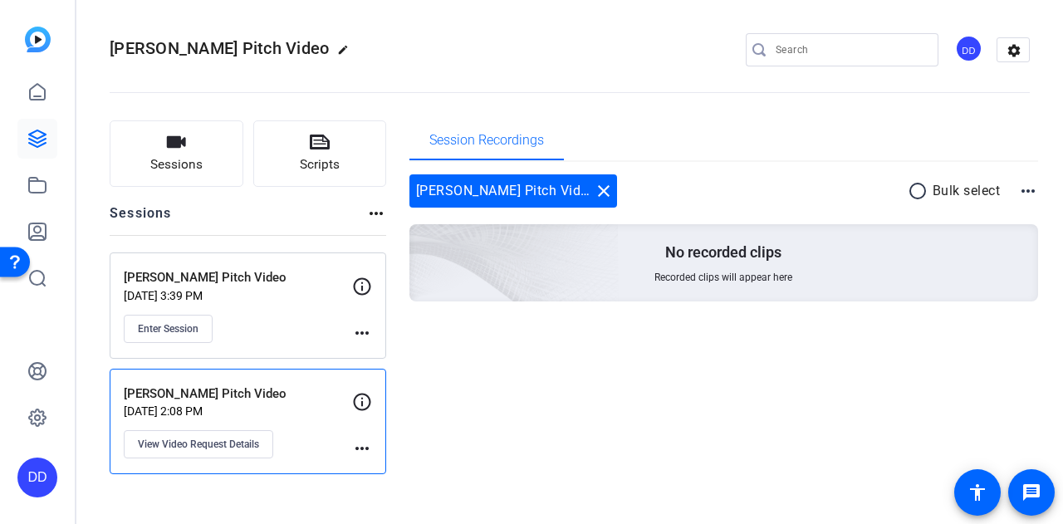
click at [1033, 194] on mat-icon "more_horiz" at bounding box center [1028, 191] width 20 height 20
click at [364, 438] on div at bounding box center [531, 262] width 1063 height 524
click at [361, 443] on mat-icon "more_horiz" at bounding box center [362, 449] width 20 height 20
click at [387, 469] on span "Archive Session" at bounding box center [404, 471] width 76 height 20
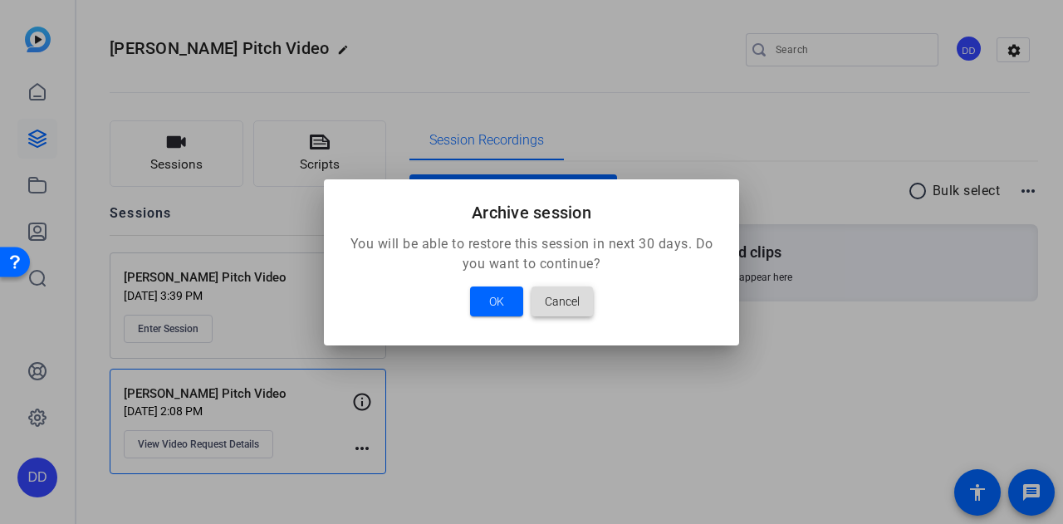
click at [557, 305] on span "Cancel" at bounding box center [562, 302] width 35 height 20
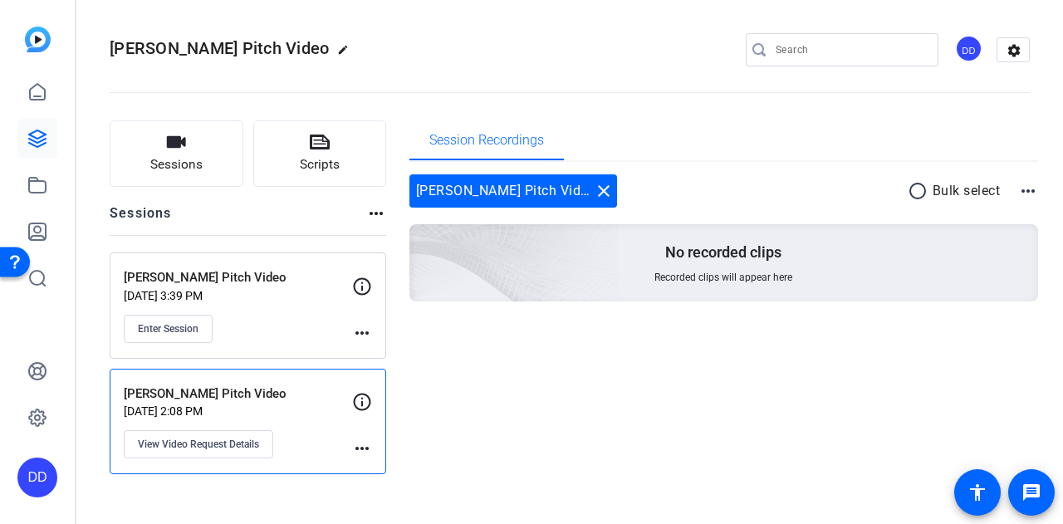
click at [508, 393] on div "Session Recordings [PERSON_NAME] Pitch Video close radio_button_unchecked Bulk …" at bounding box center [725, 297] width 630 height 354
click at [226, 282] on p "[PERSON_NAME] Pitch Video" at bounding box center [238, 277] width 228 height 19
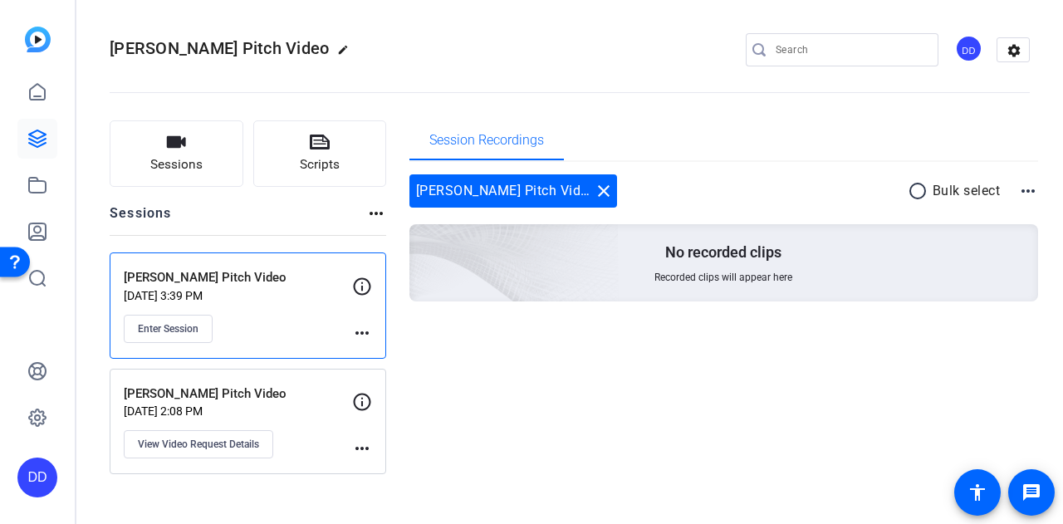
click at [193, 385] on p "[PERSON_NAME] Pitch Video" at bounding box center [238, 394] width 228 height 19
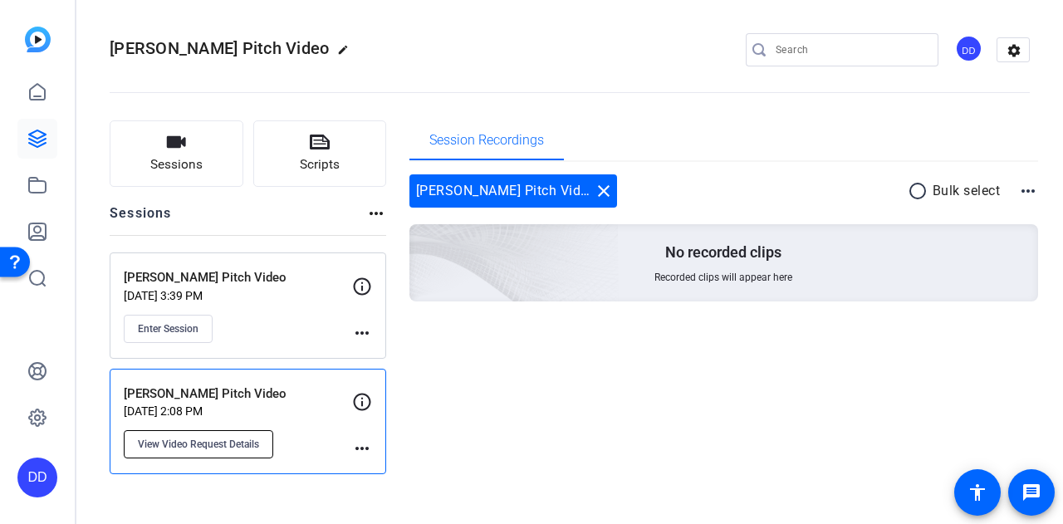
click at [191, 445] on span "View Video Request Details" at bounding box center [198, 444] width 121 height 13
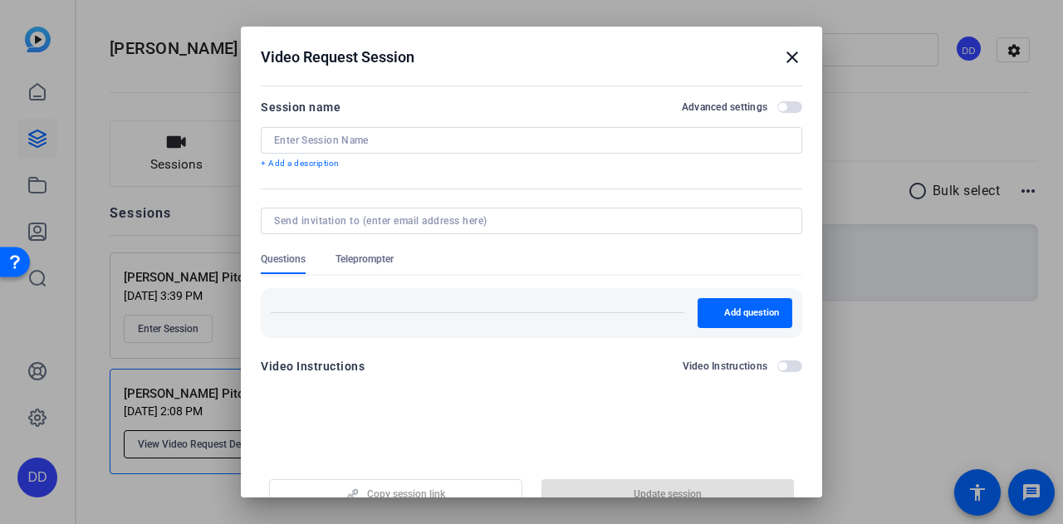
type input "[PERSON_NAME] Pitch Video"
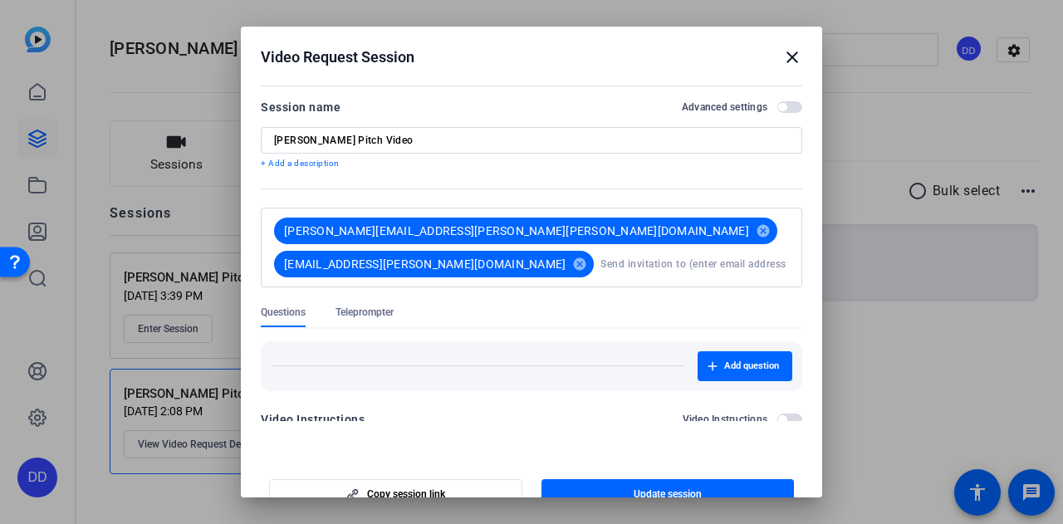
scroll to position [16, 0]
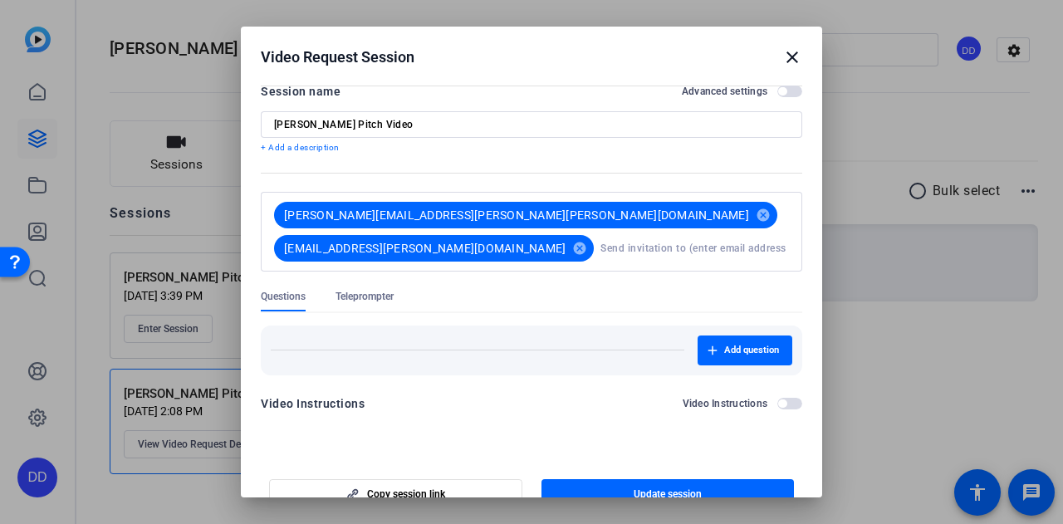
click at [778, 91] on span "button" at bounding box center [790, 92] width 25 height 12
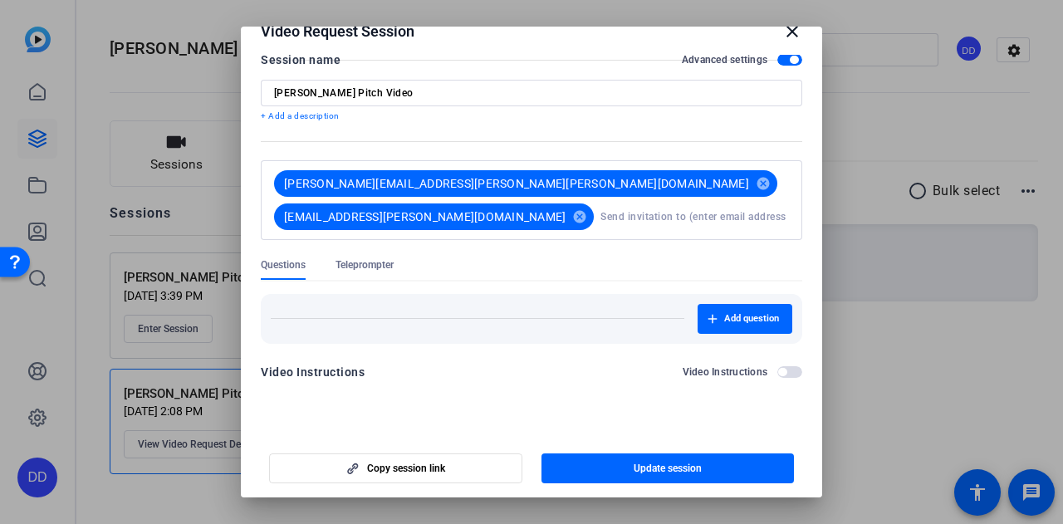
scroll to position [0, 0]
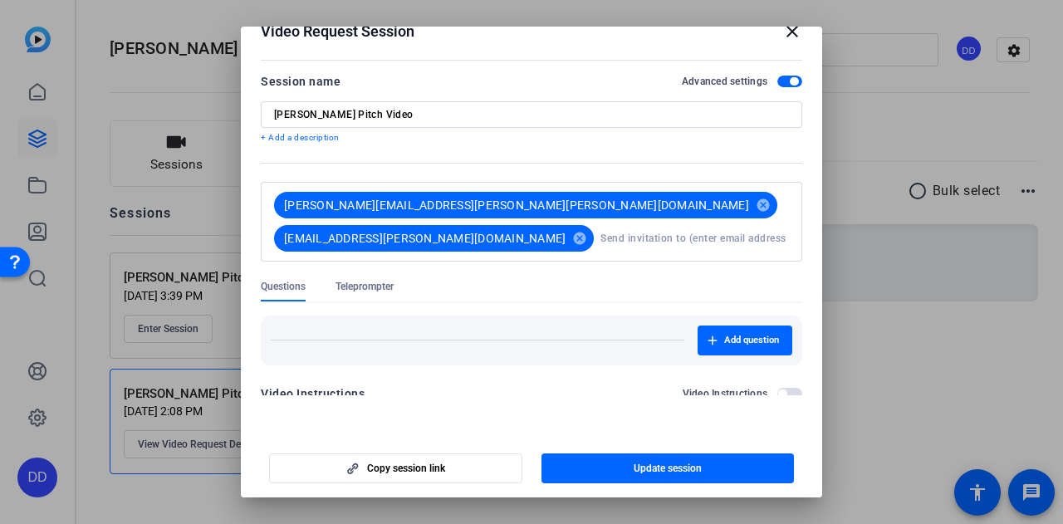
click at [783, 30] on mat-icon "close" at bounding box center [793, 32] width 20 height 20
